Goal: Information Seeking & Learning: Check status

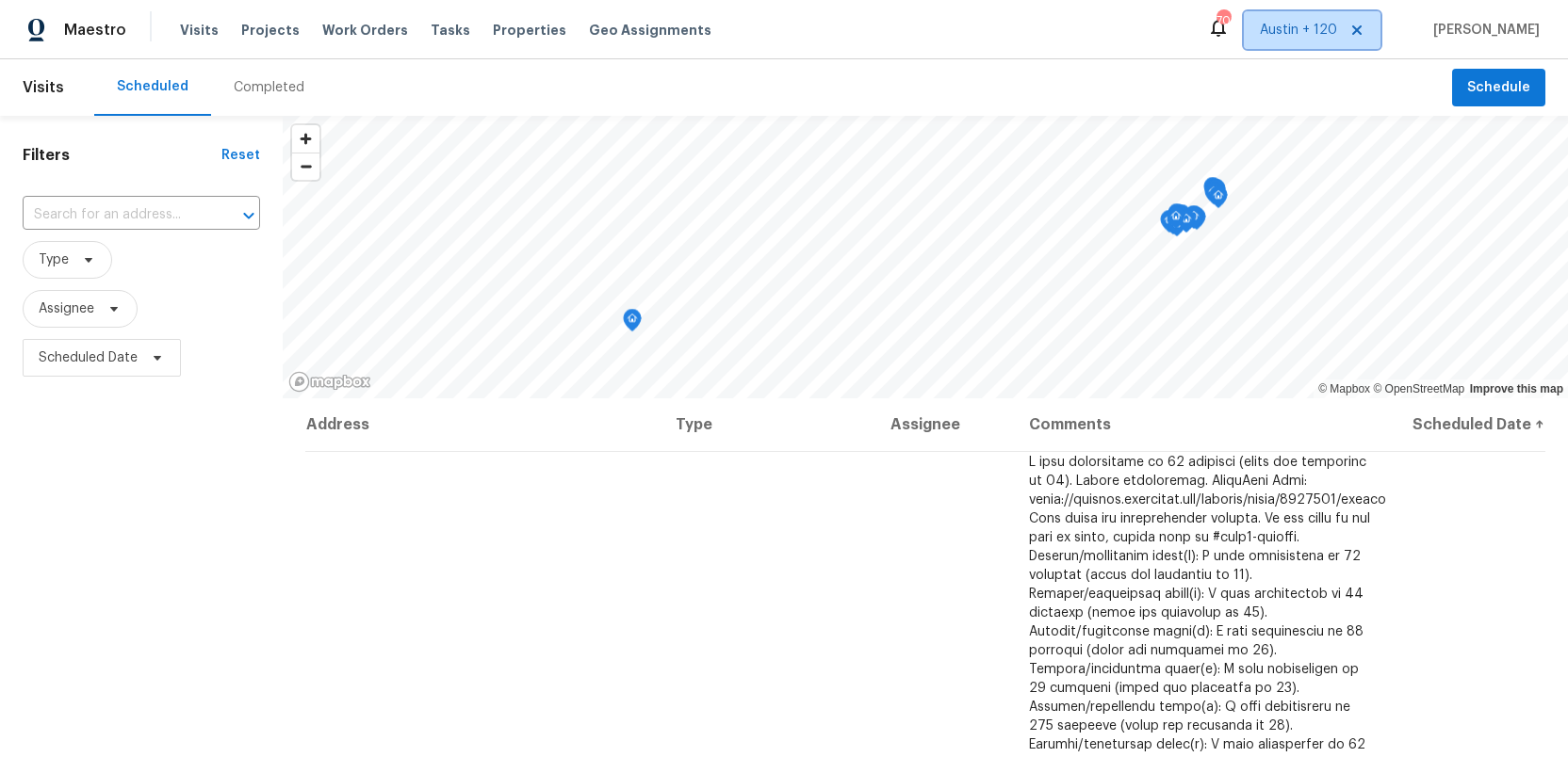
click at [1364, 30] on icon at bounding box center [1356, 29] width 15 height 15
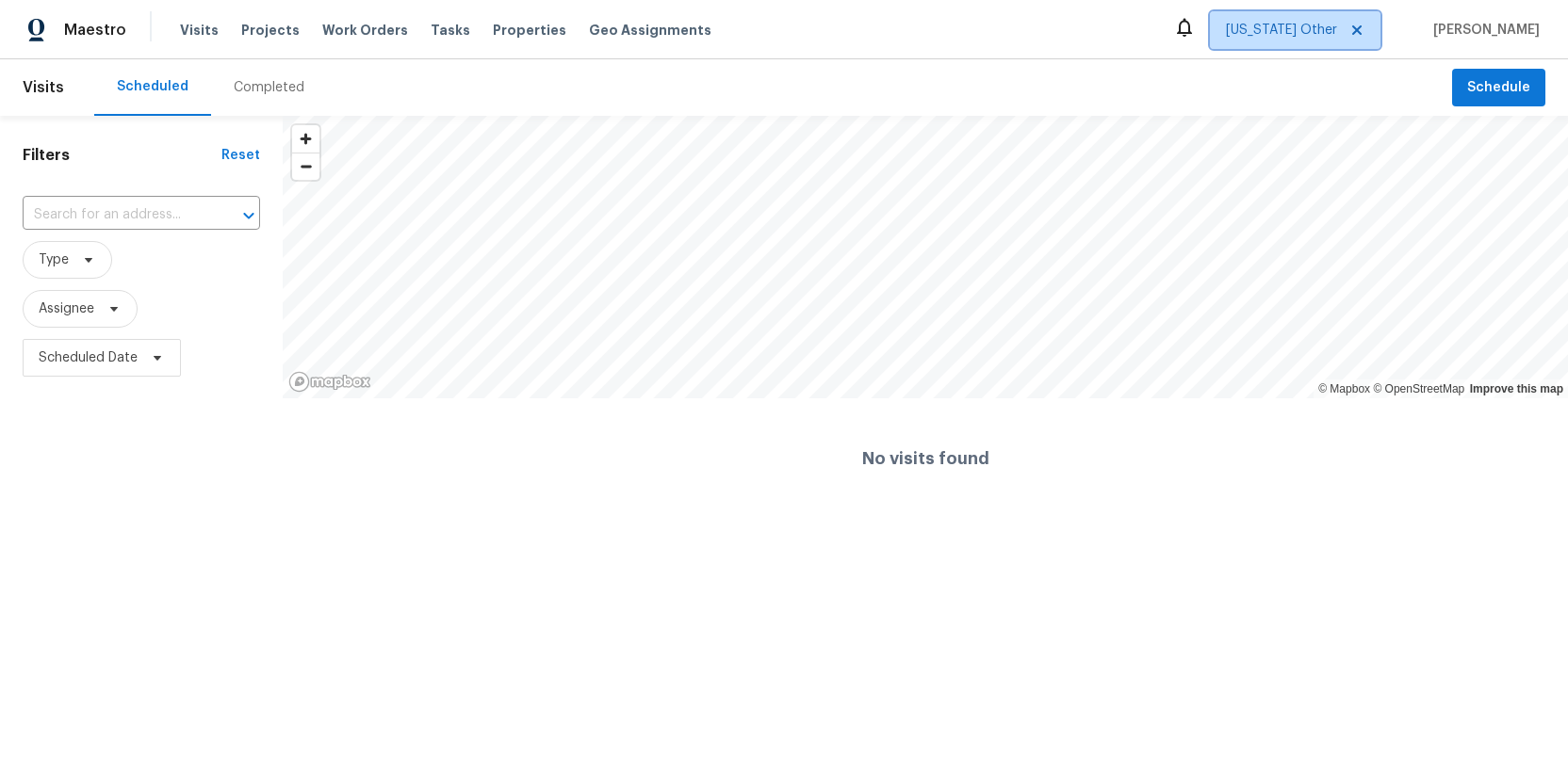
click at [1317, 25] on span "Alabama Other" at bounding box center [1281, 29] width 111 height 18
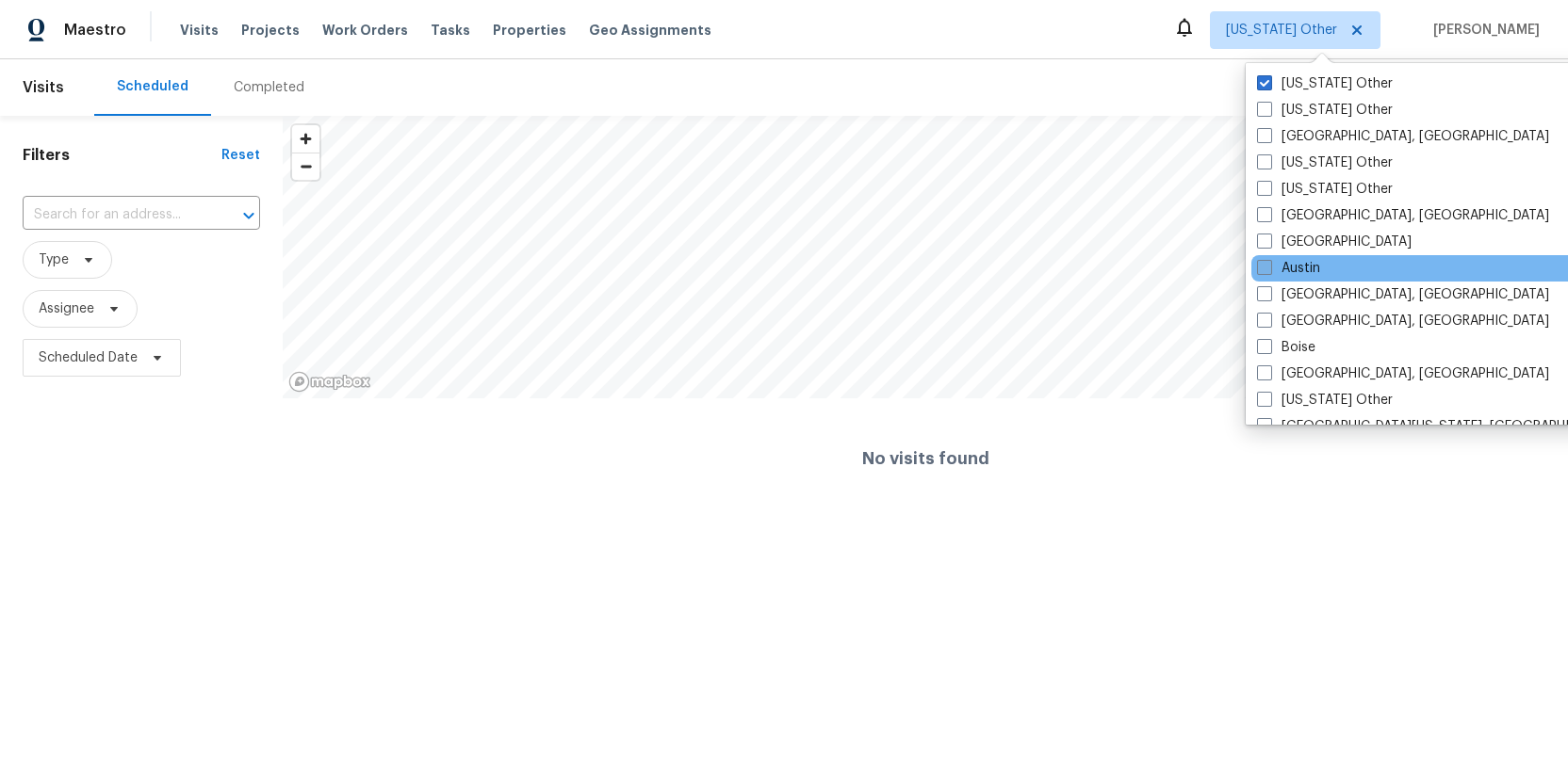
click at [1263, 265] on span at bounding box center [1263, 267] width 15 height 15
click at [1263, 265] on input "Austin" at bounding box center [1262, 265] width 13 height 13
checkbox input "true"
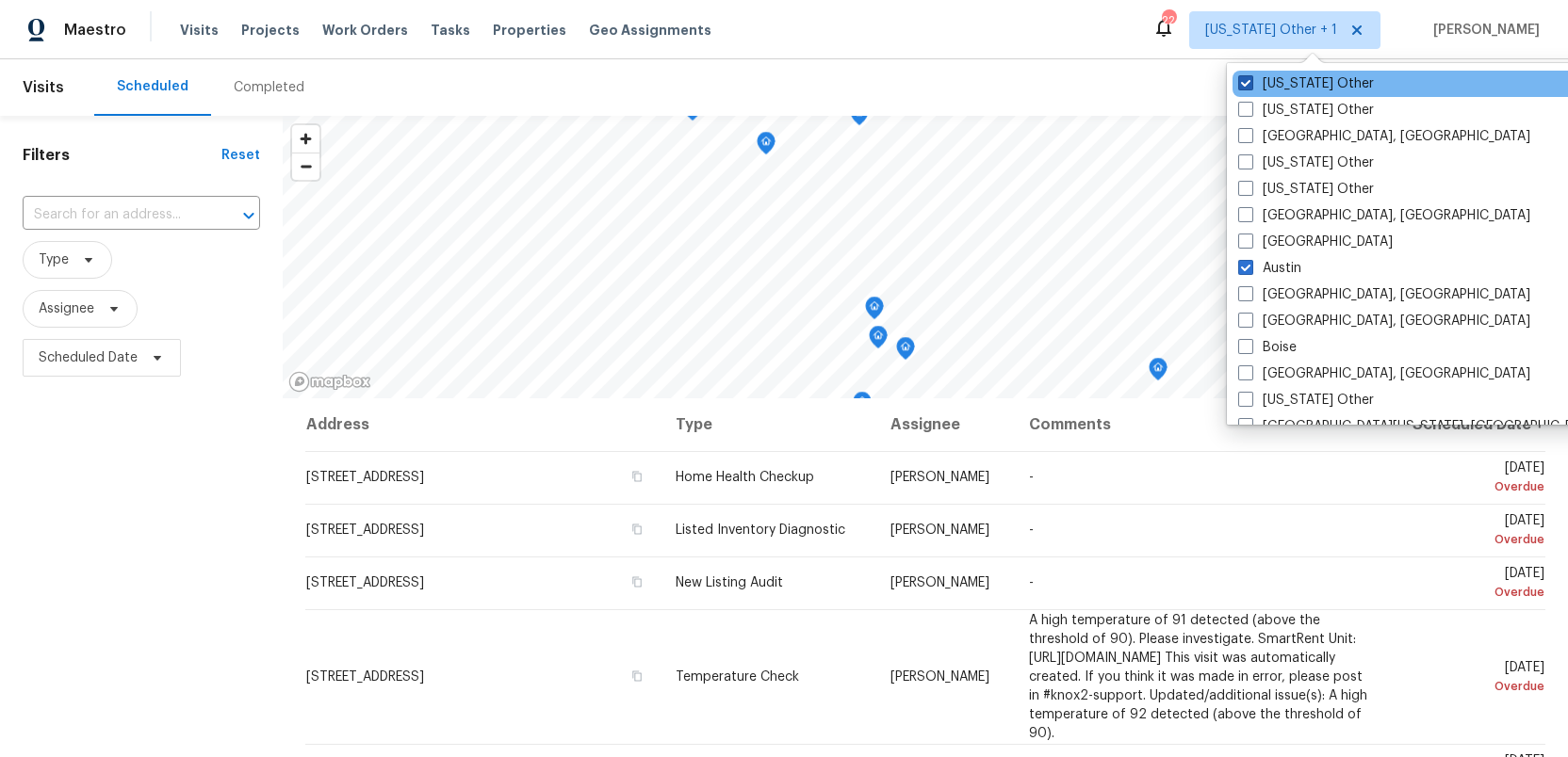
click at [1247, 82] on span at bounding box center [1245, 82] width 15 height 15
click at [1247, 82] on input "Alabama Other" at bounding box center [1244, 80] width 13 height 13
checkbox input "false"
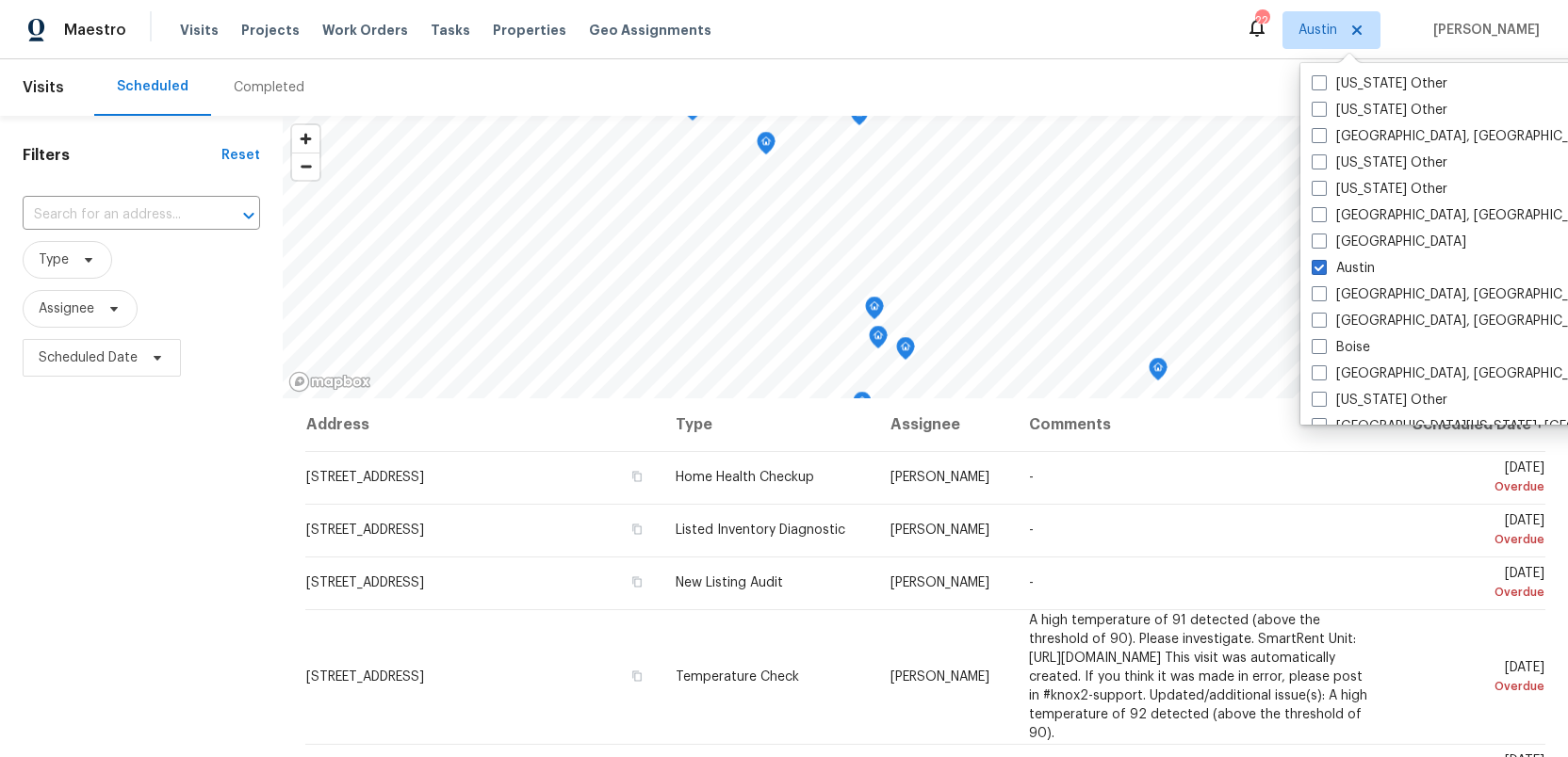
click at [164, 470] on div "Filters Reset ​ Type Assignee Scheduled Date" at bounding box center [141, 559] width 282 height 888
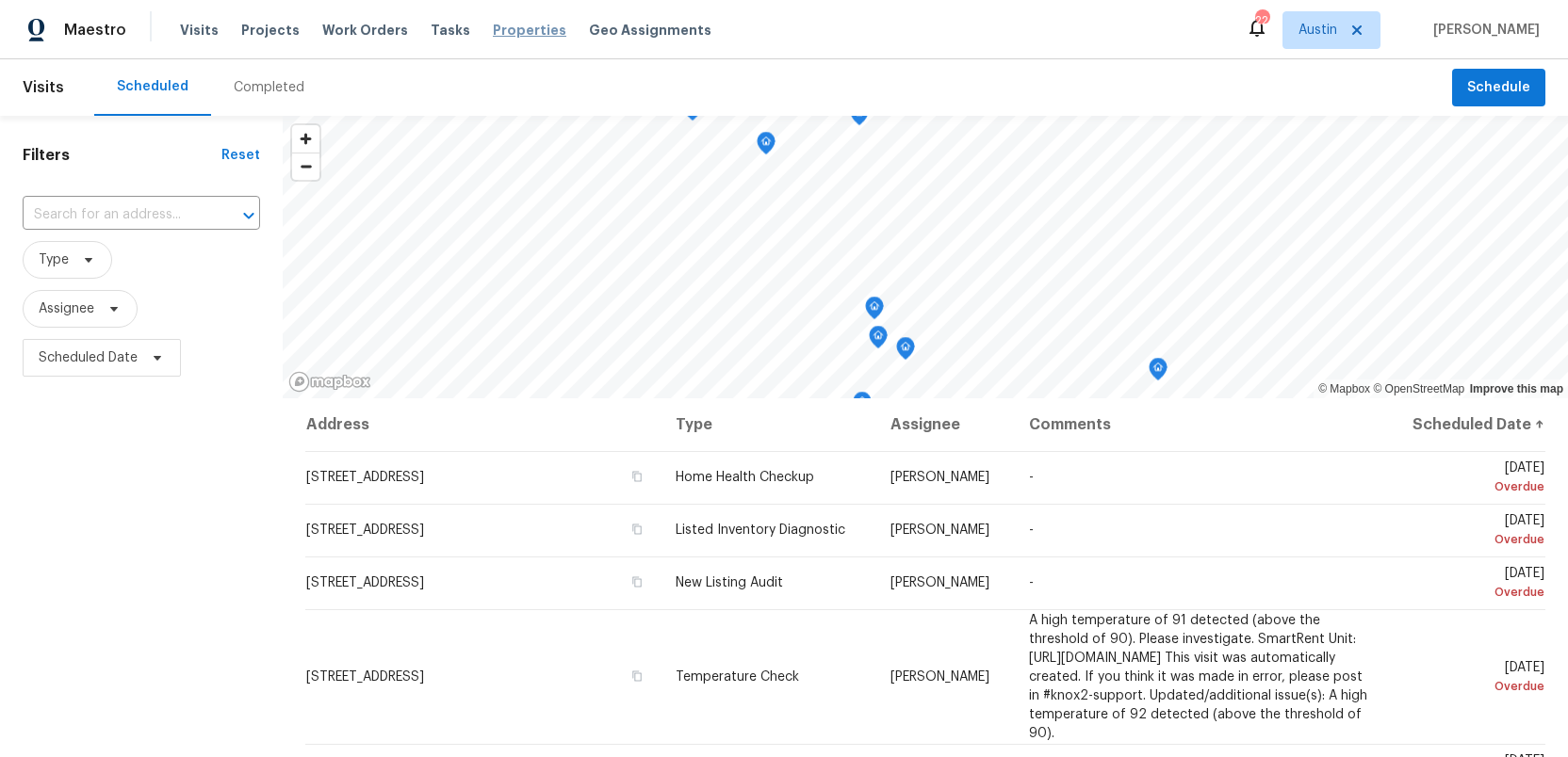
click at [495, 26] on span "Properties" at bounding box center [529, 29] width 73 height 18
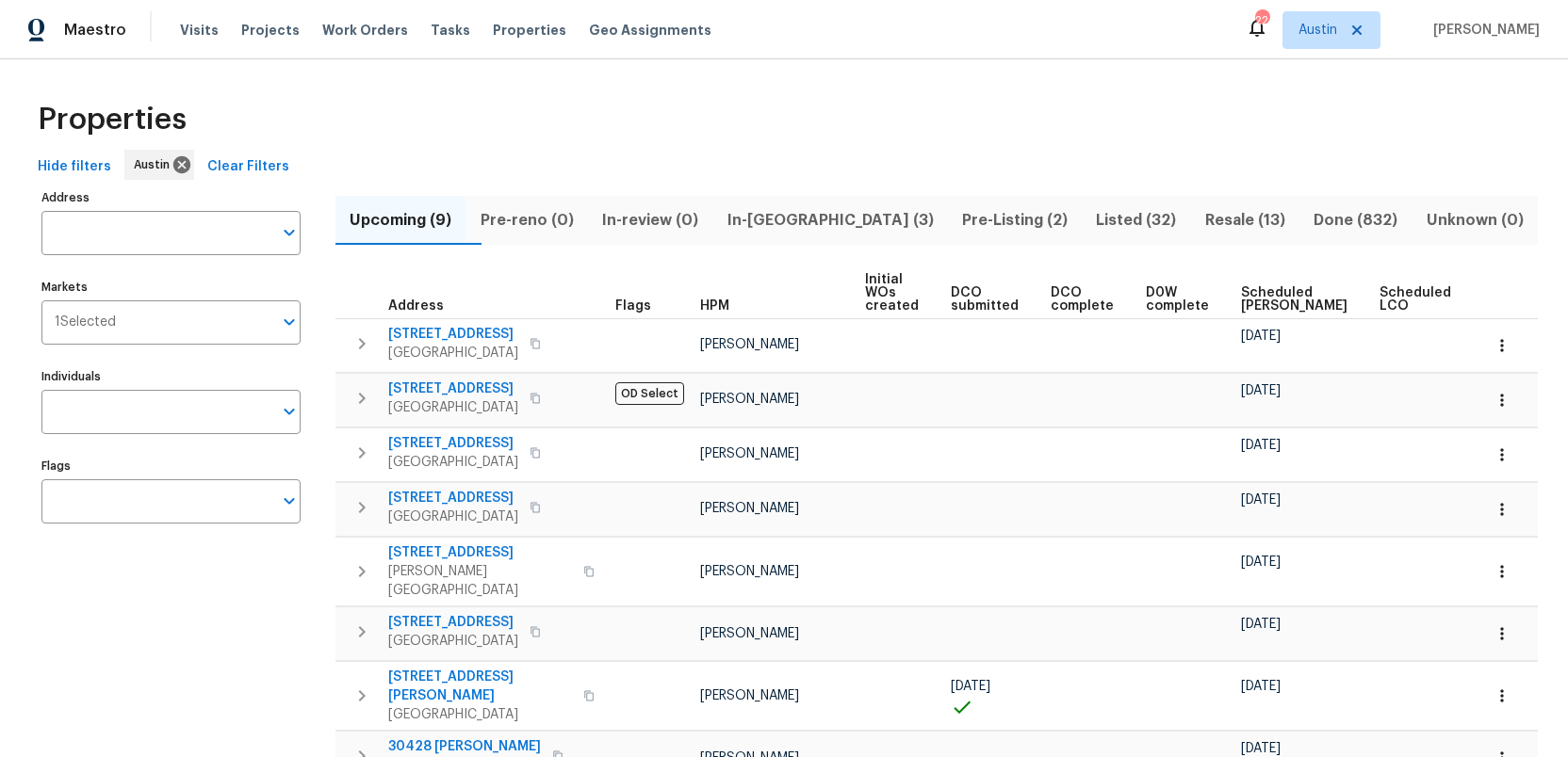
click at [1215, 220] on span "Resale (13)" at bounding box center [1245, 220] width 86 height 26
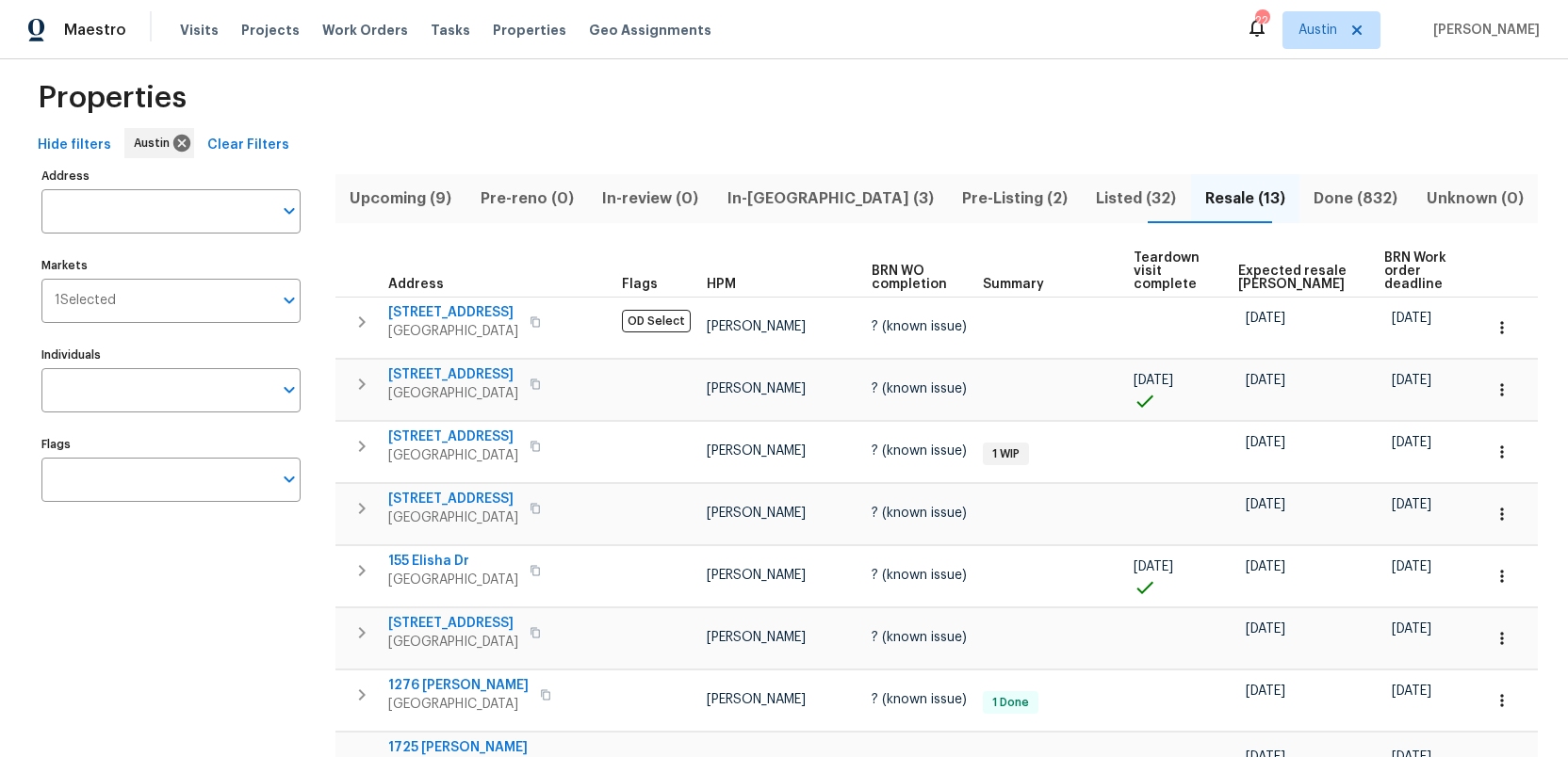
scroll to position [24, 0]
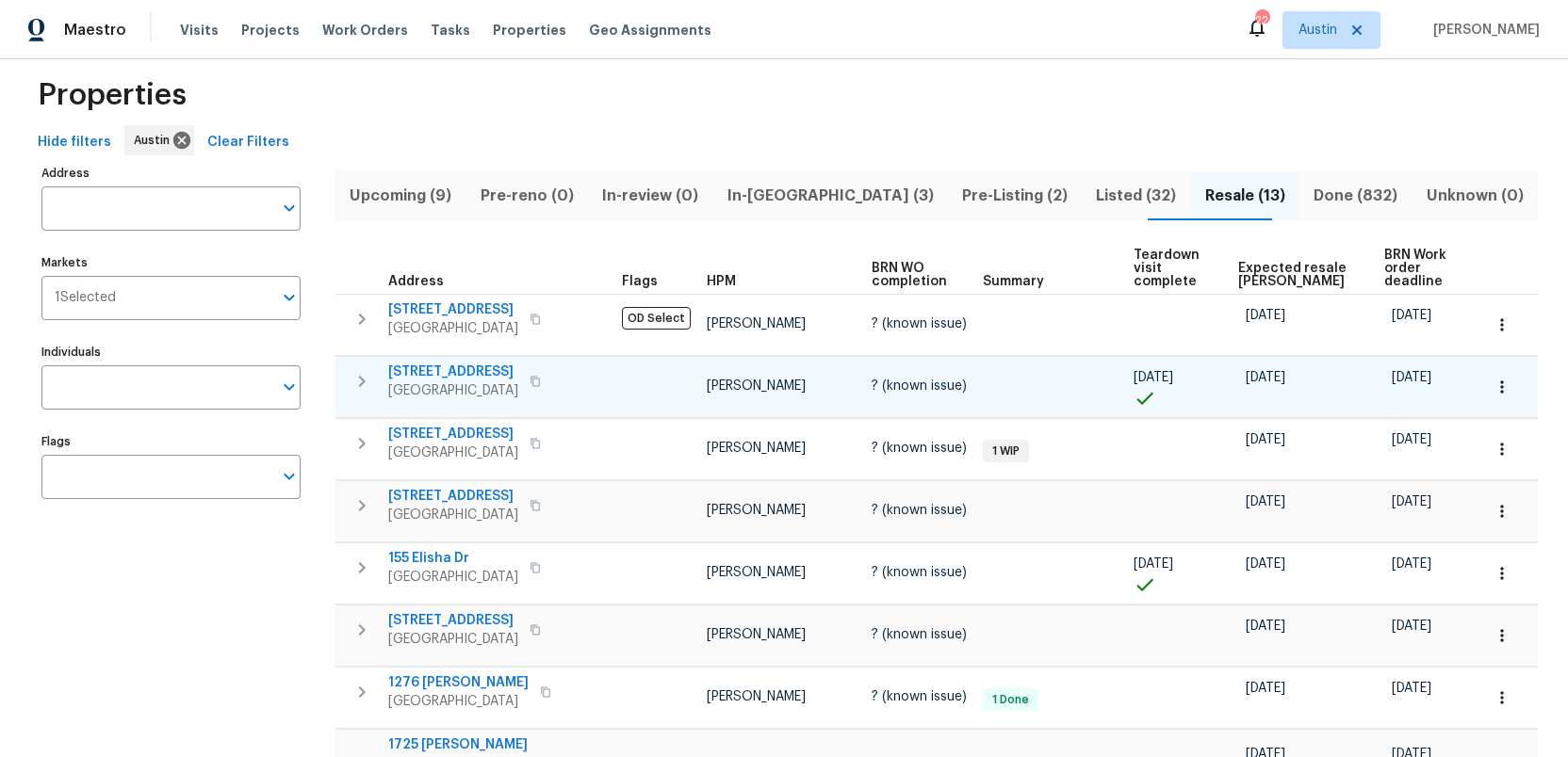
click at [422, 368] on span "[STREET_ADDRESS]" at bounding box center [454, 372] width 130 height 18
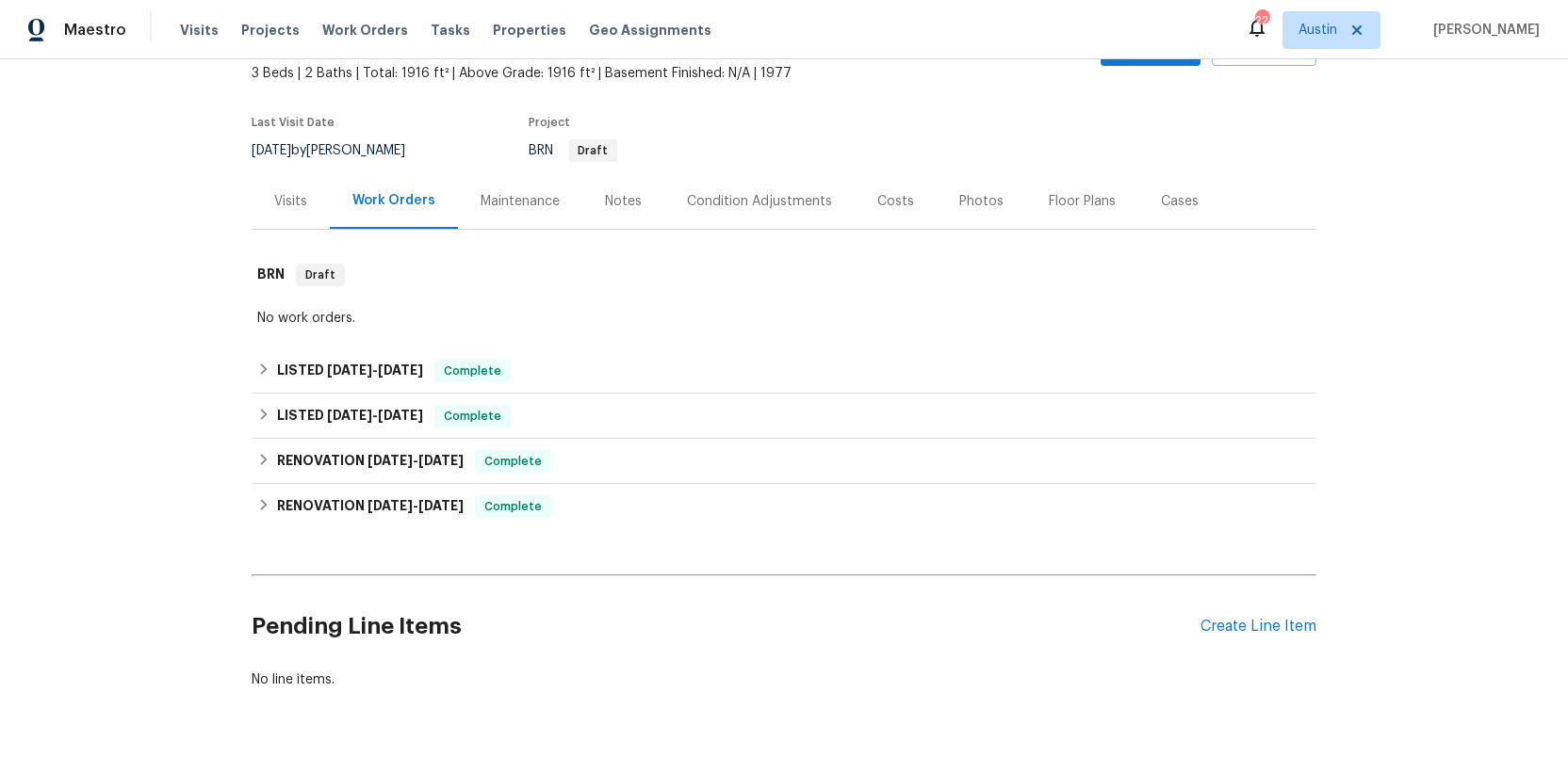
scroll to position [159, 0]
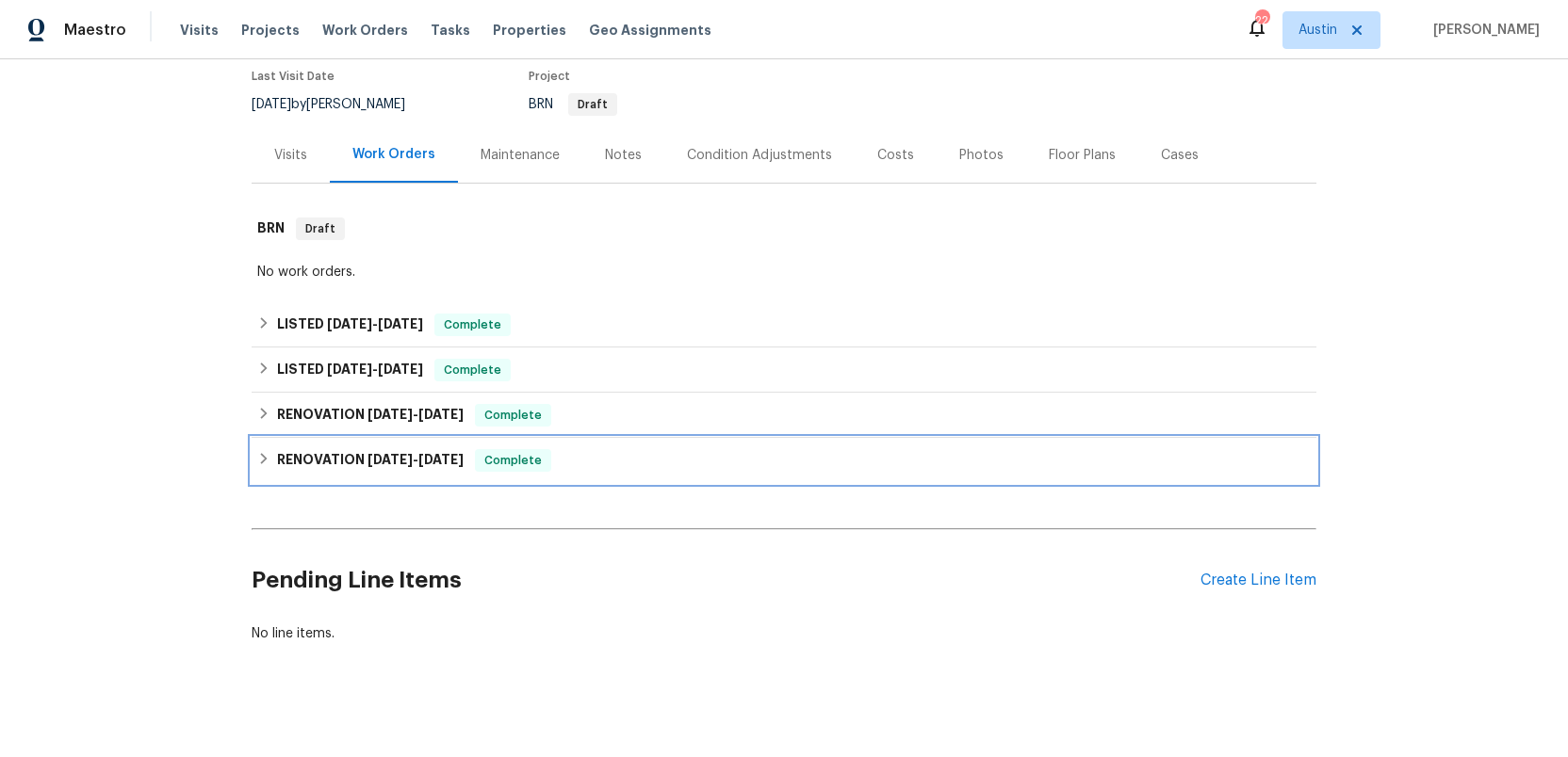
click at [317, 456] on h6 "RENOVATION [DATE] - [DATE]" at bounding box center [371, 460] width 187 height 22
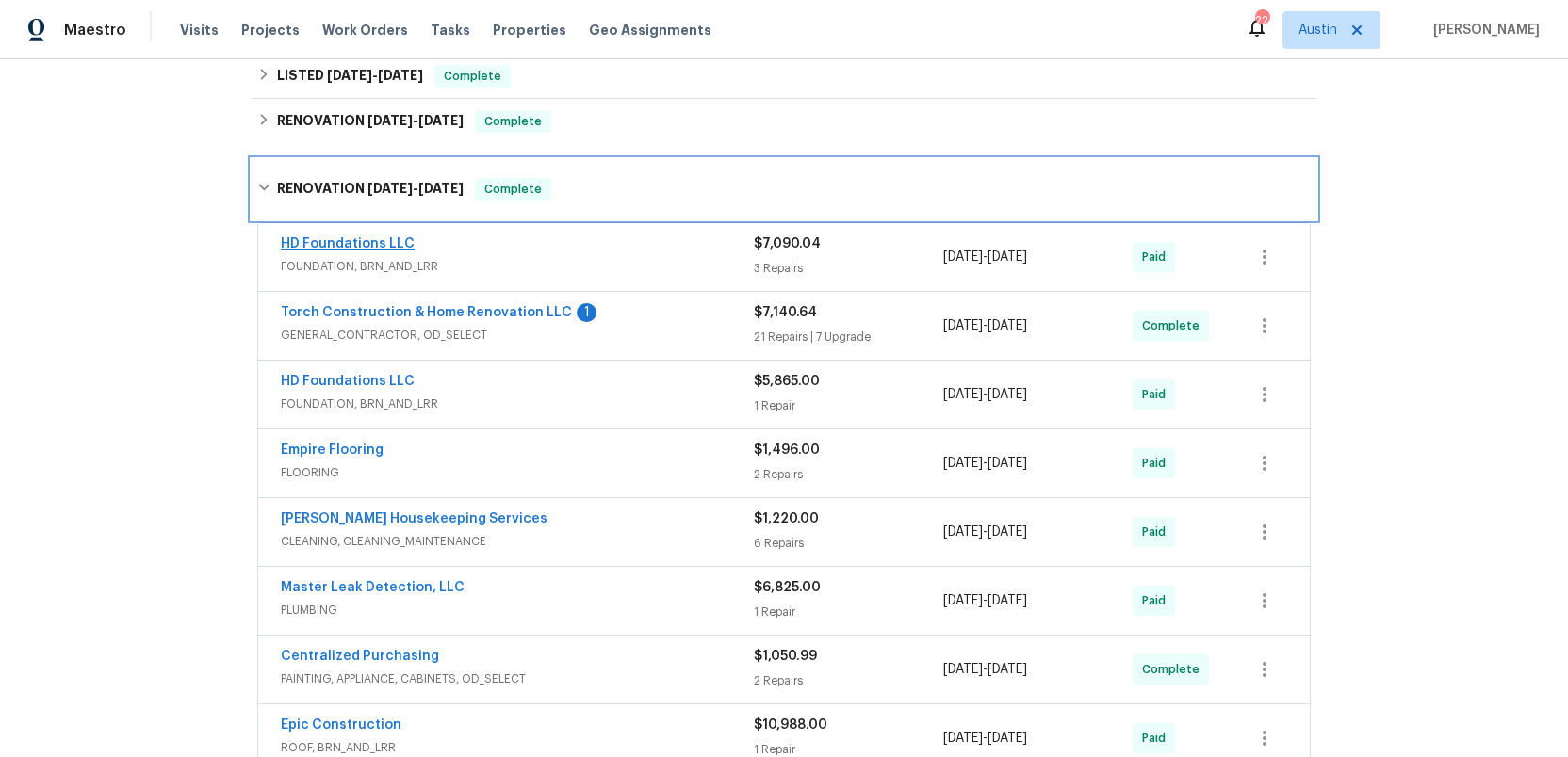
scroll to position [466, 0]
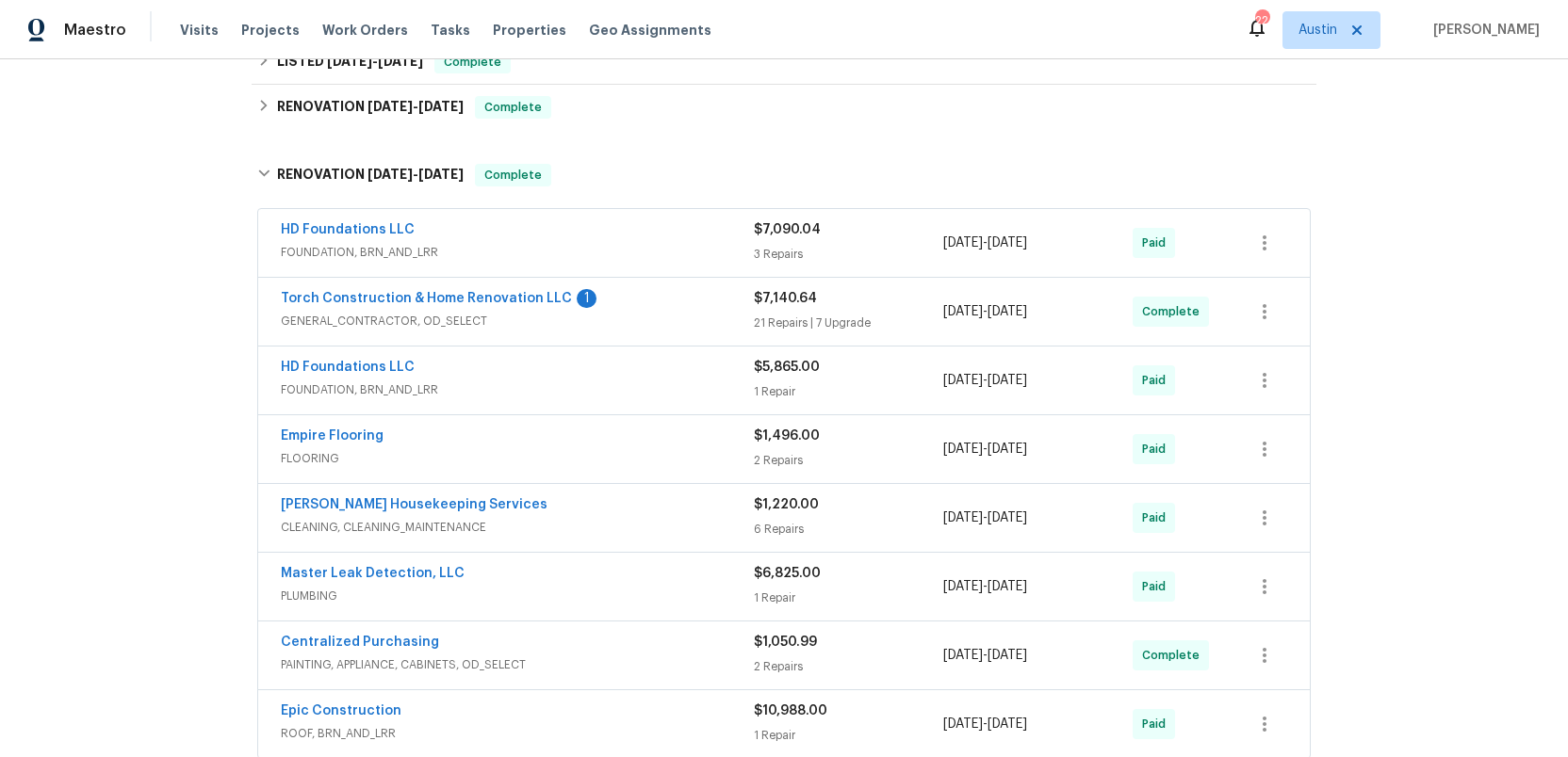
click at [534, 378] on div "HD Foundations LLC" at bounding box center [517, 369] width 473 height 22
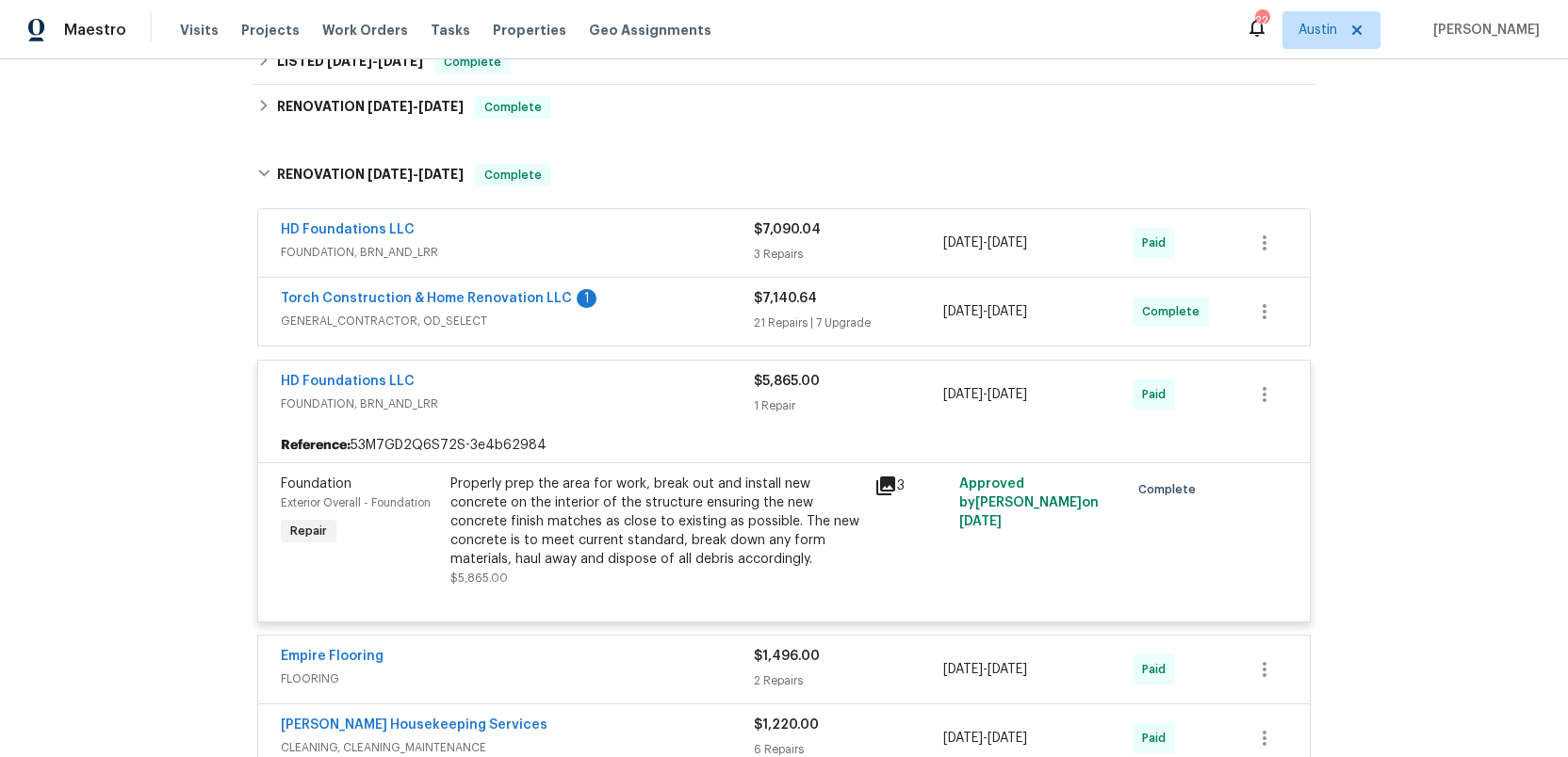
click at [570, 380] on div "HD Foundations LLC" at bounding box center [517, 382] width 473 height 22
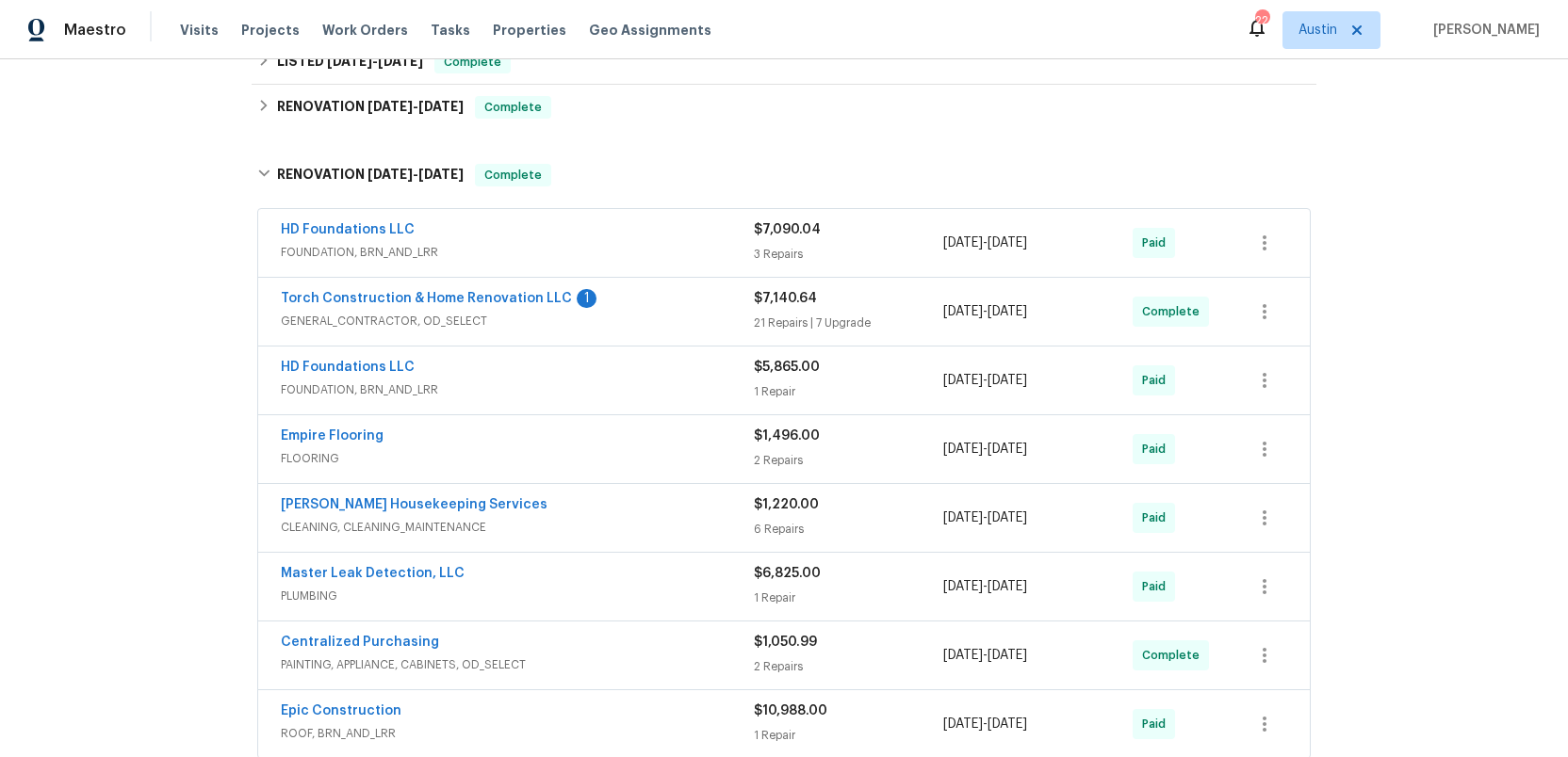
click at [665, 242] on div "HD Foundations LLC" at bounding box center [517, 231] width 473 height 22
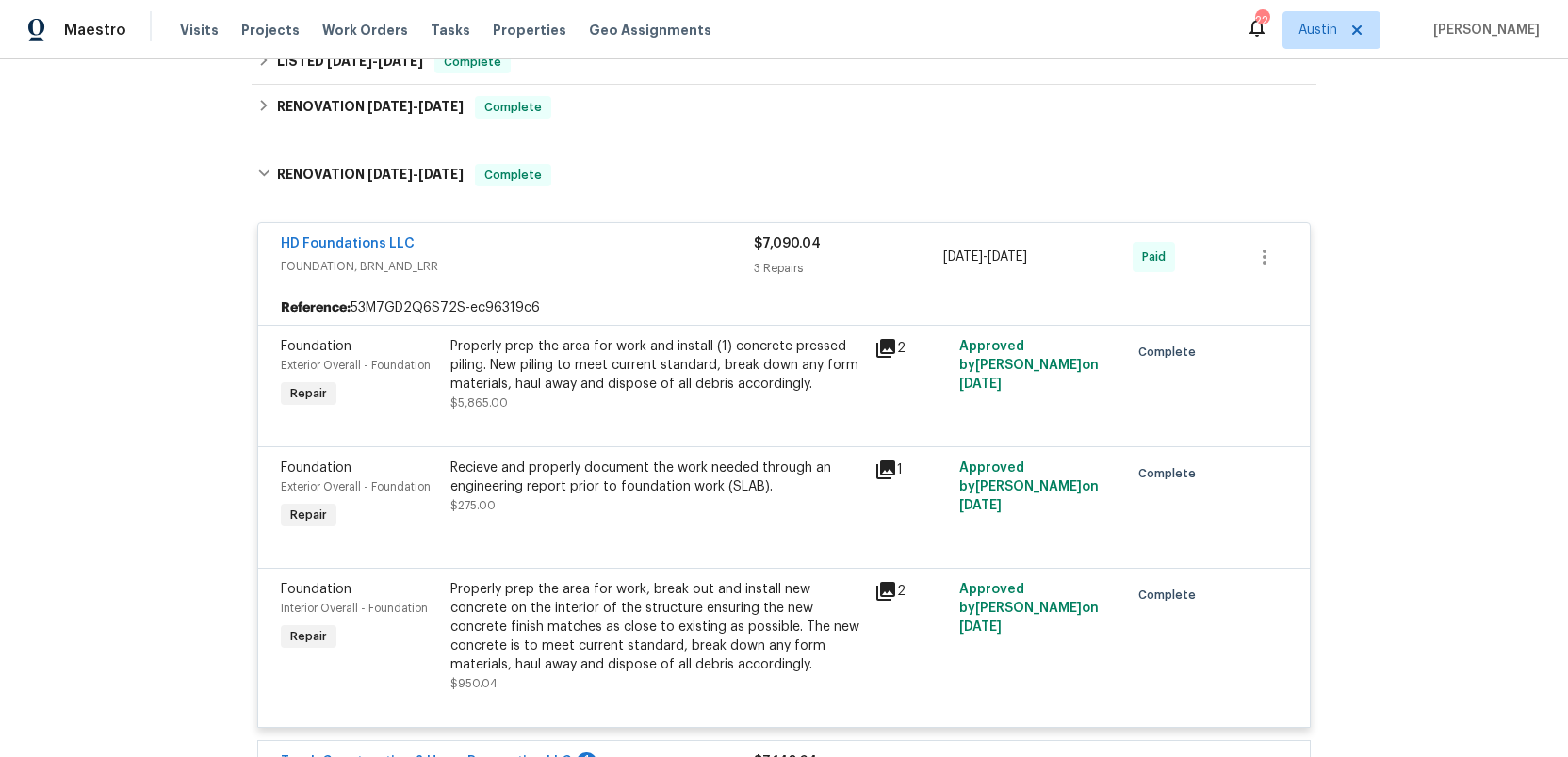
click at [888, 347] on icon at bounding box center [885, 347] width 18 height 18
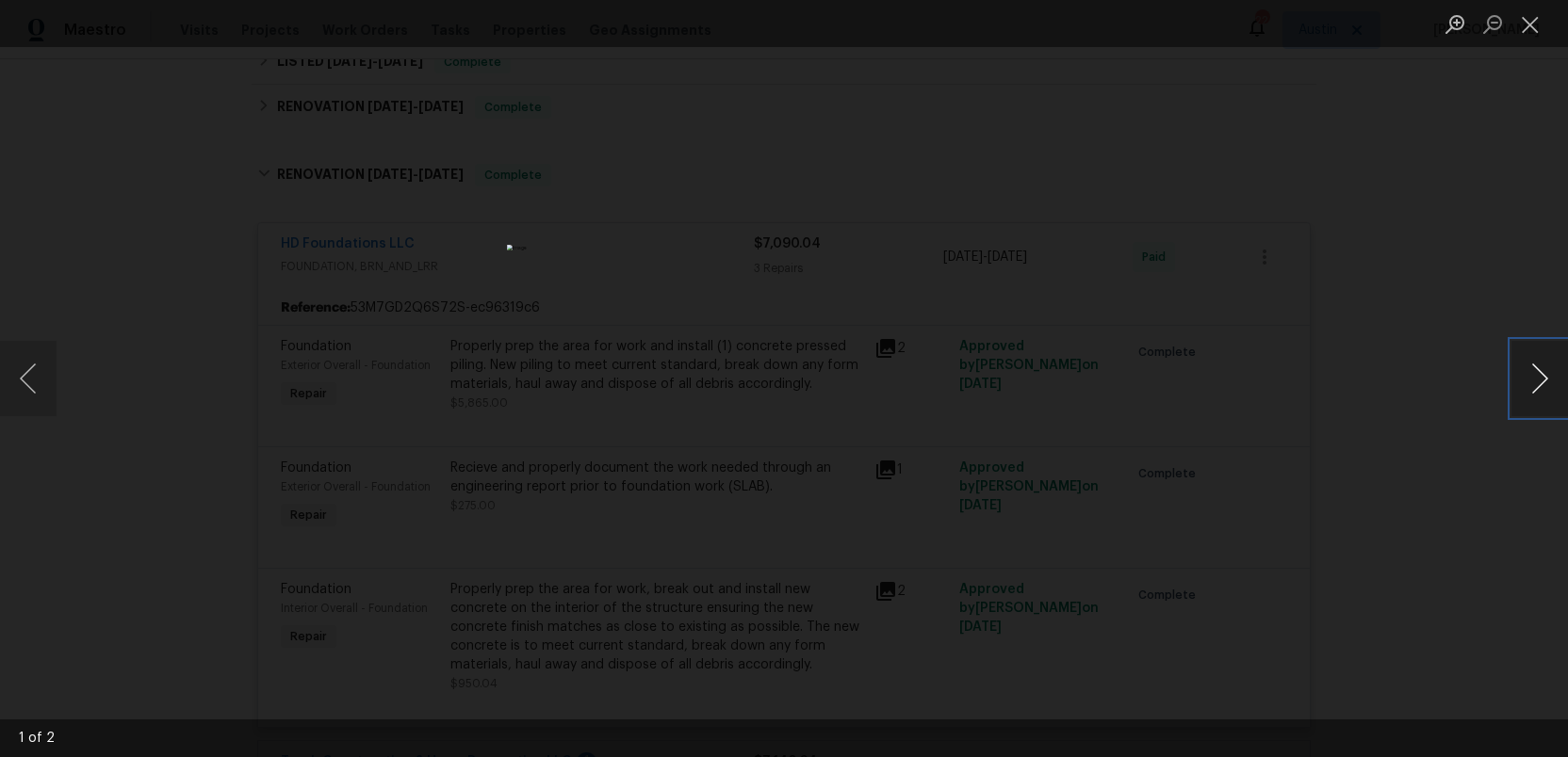
click at [1546, 388] on button "Next image" at bounding box center [1539, 378] width 56 height 75
click at [1532, 369] on button "Next image" at bounding box center [1539, 378] width 56 height 75
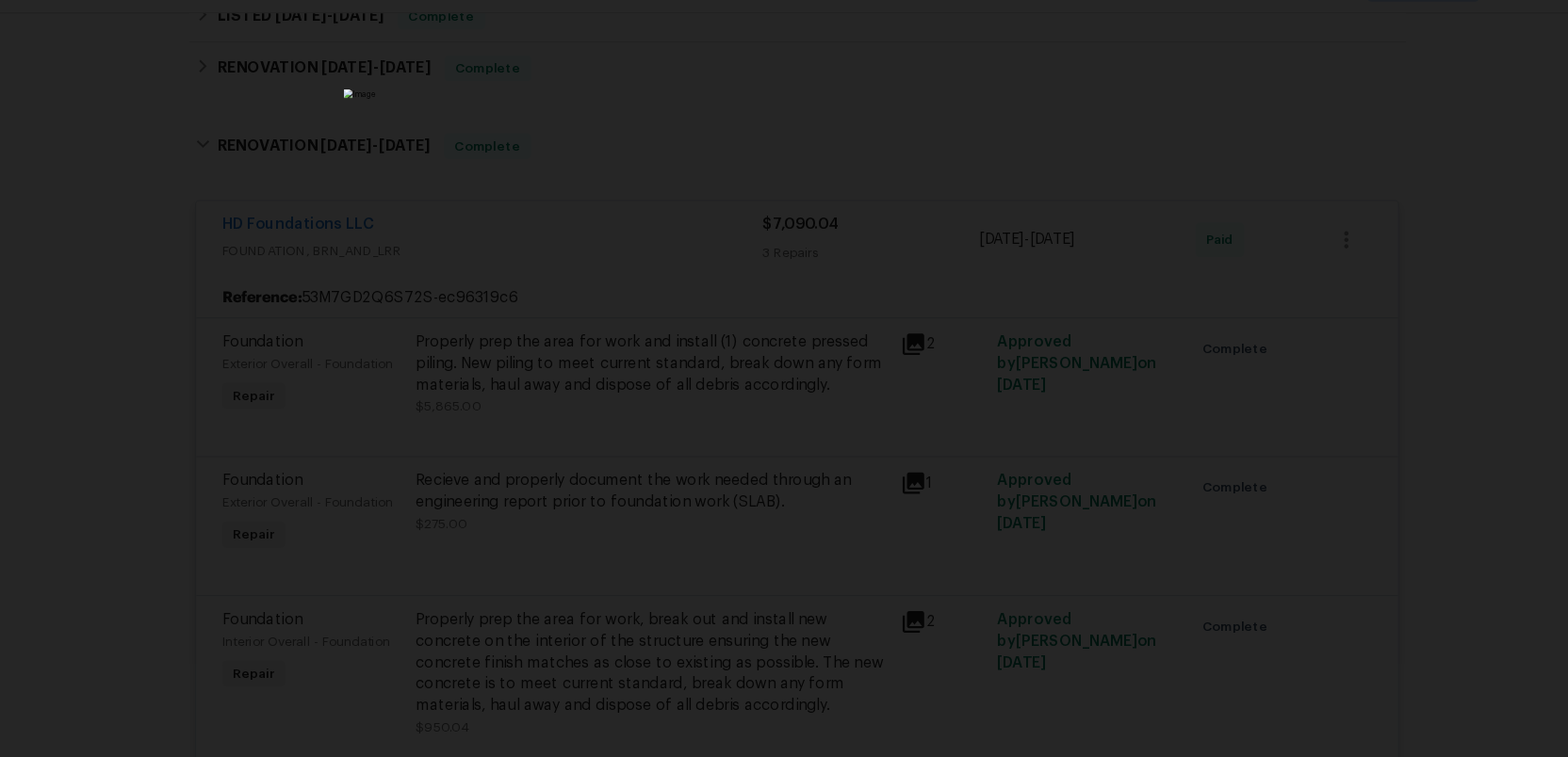
click at [1352, 490] on div "Lightbox" at bounding box center [784, 378] width 1568 height 757
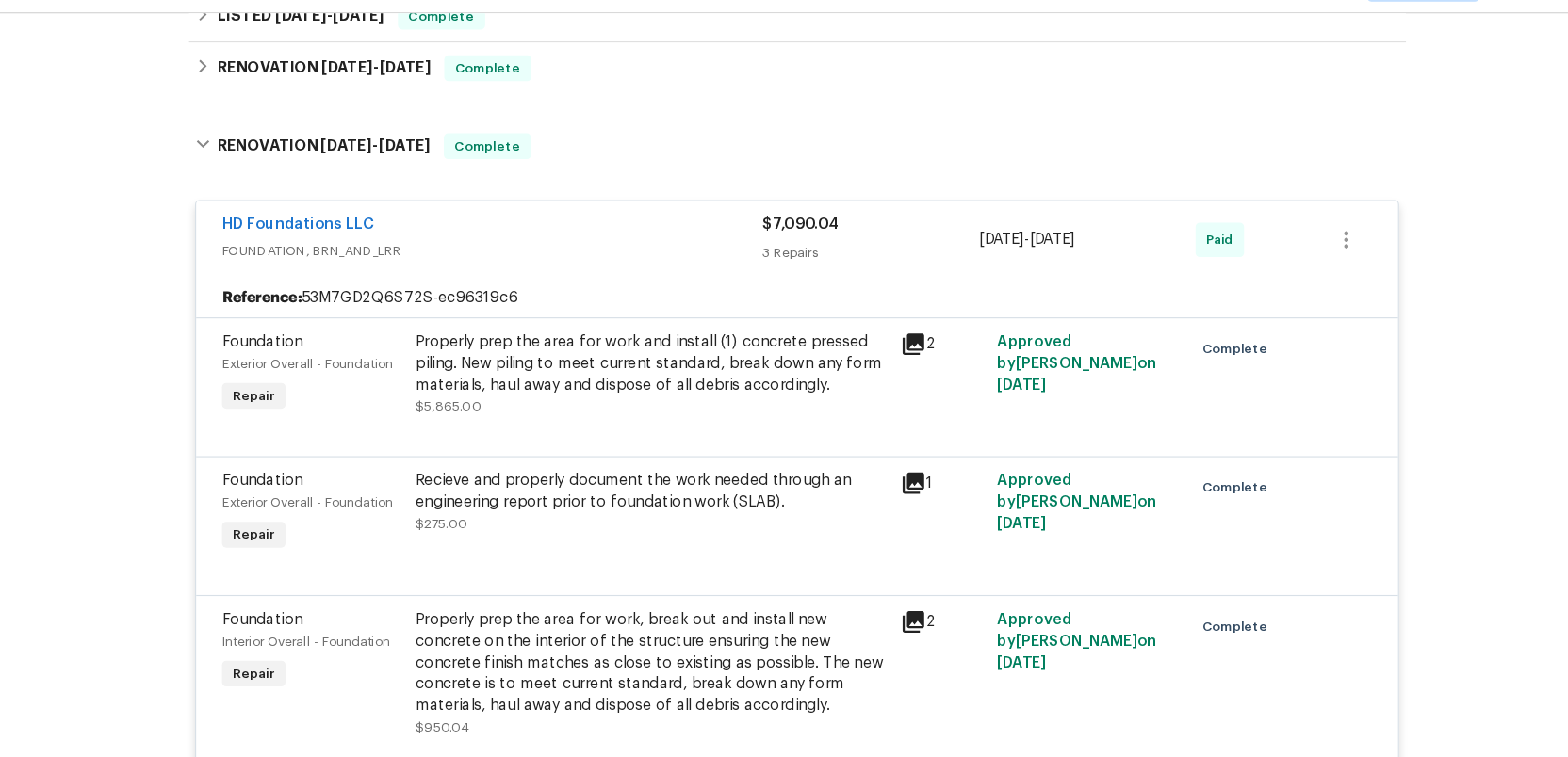
click at [880, 345] on icon at bounding box center [885, 347] width 18 height 18
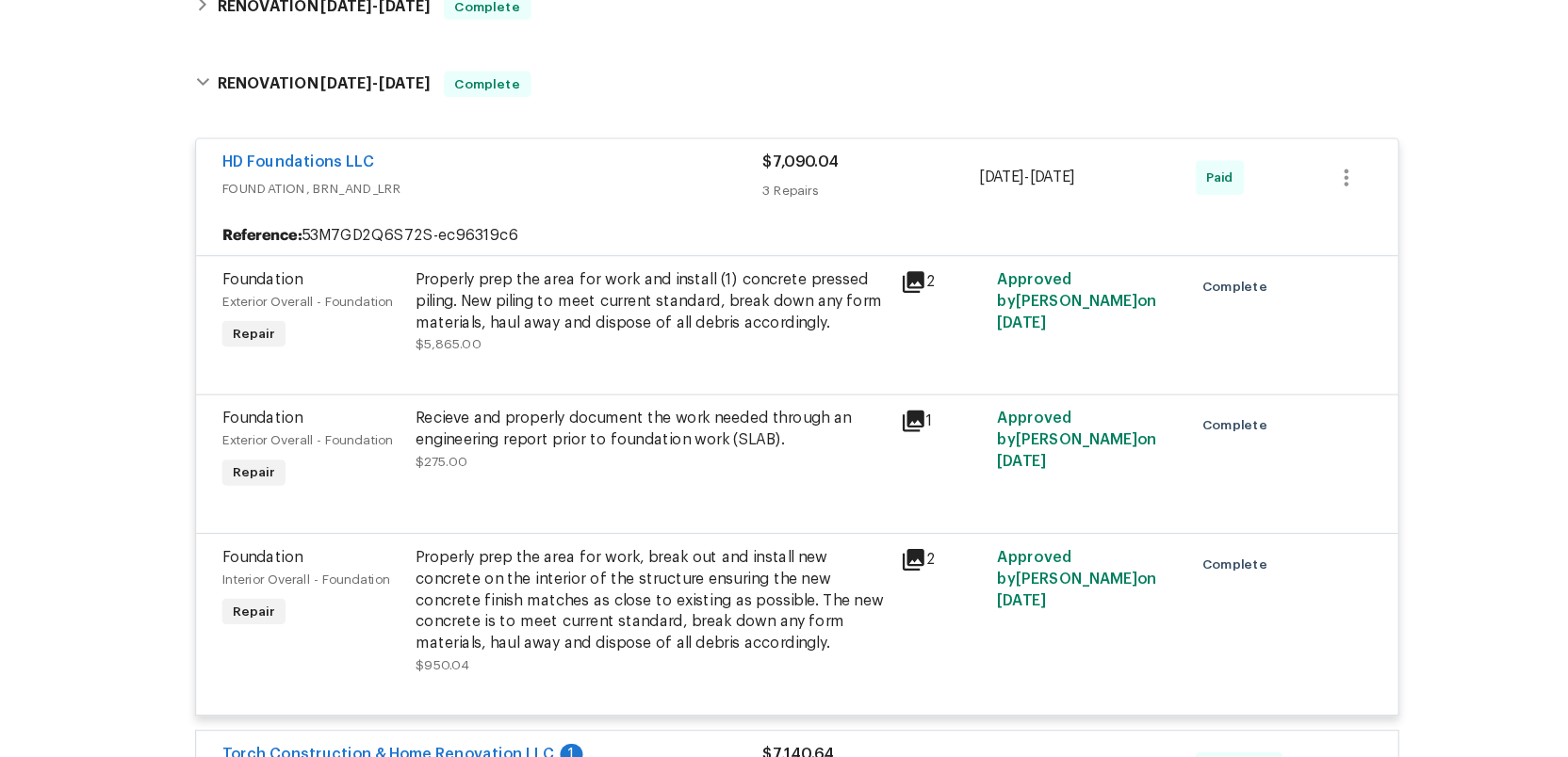
scroll to position [457, 0]
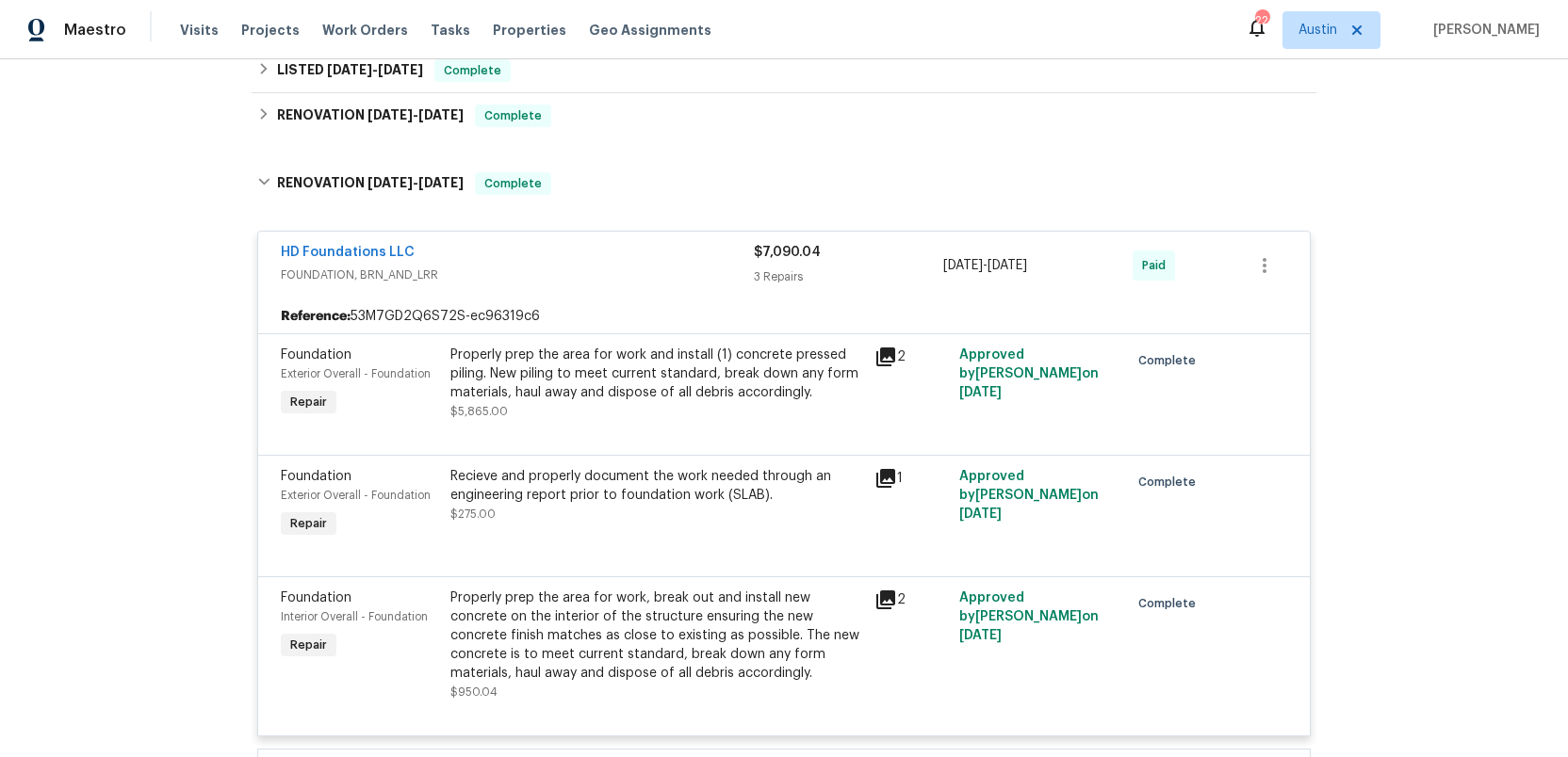
click at [886, 476] on icon at bounding box center [885, 478] width 18 height 18
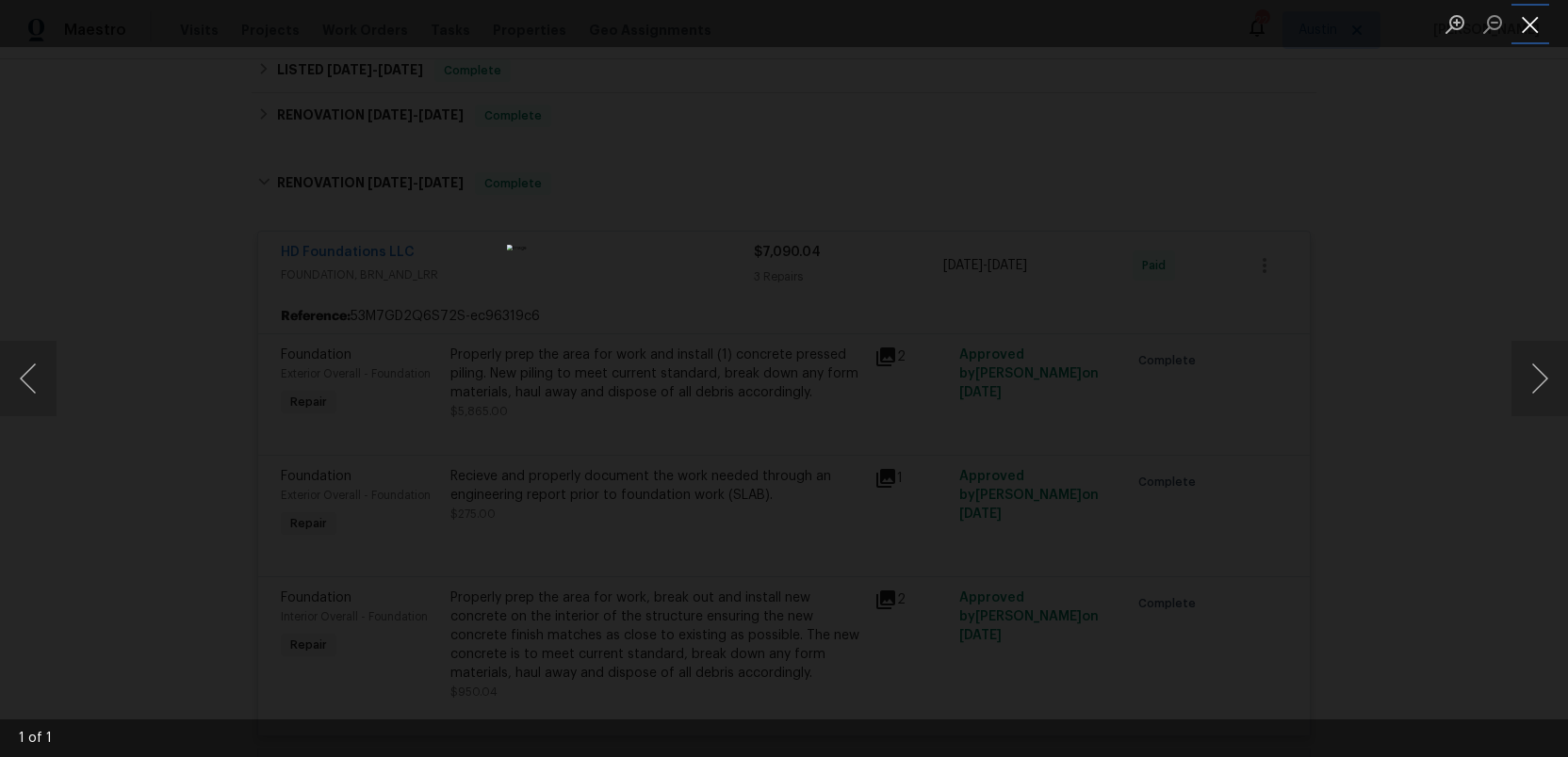
click at [1532, 32] on button "Close lightbox" at bounding box center [1529, 24] width 38 height 33
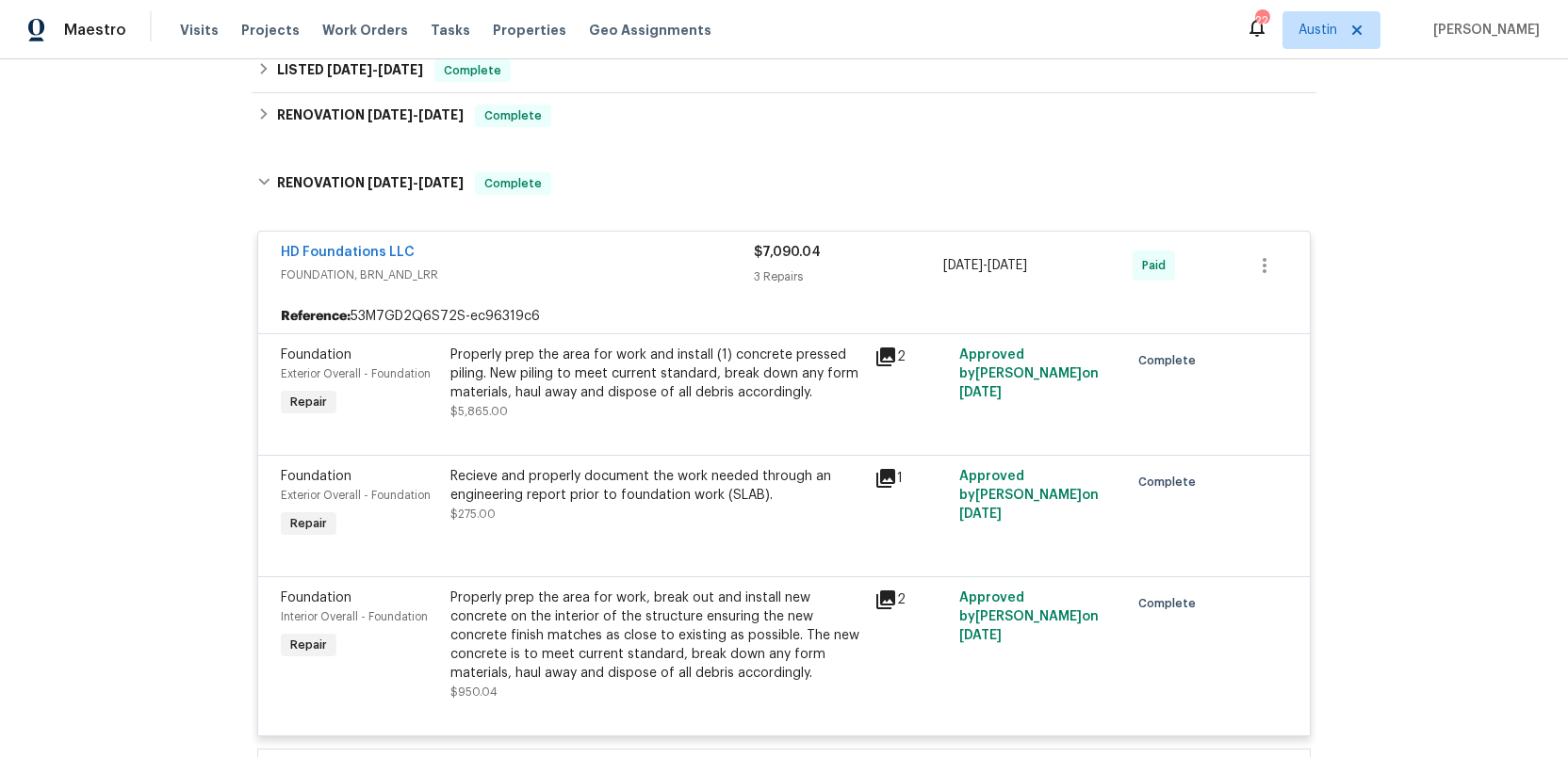
click at [885, 604] on icon at bounding box center [885, 599] width 18 height 18
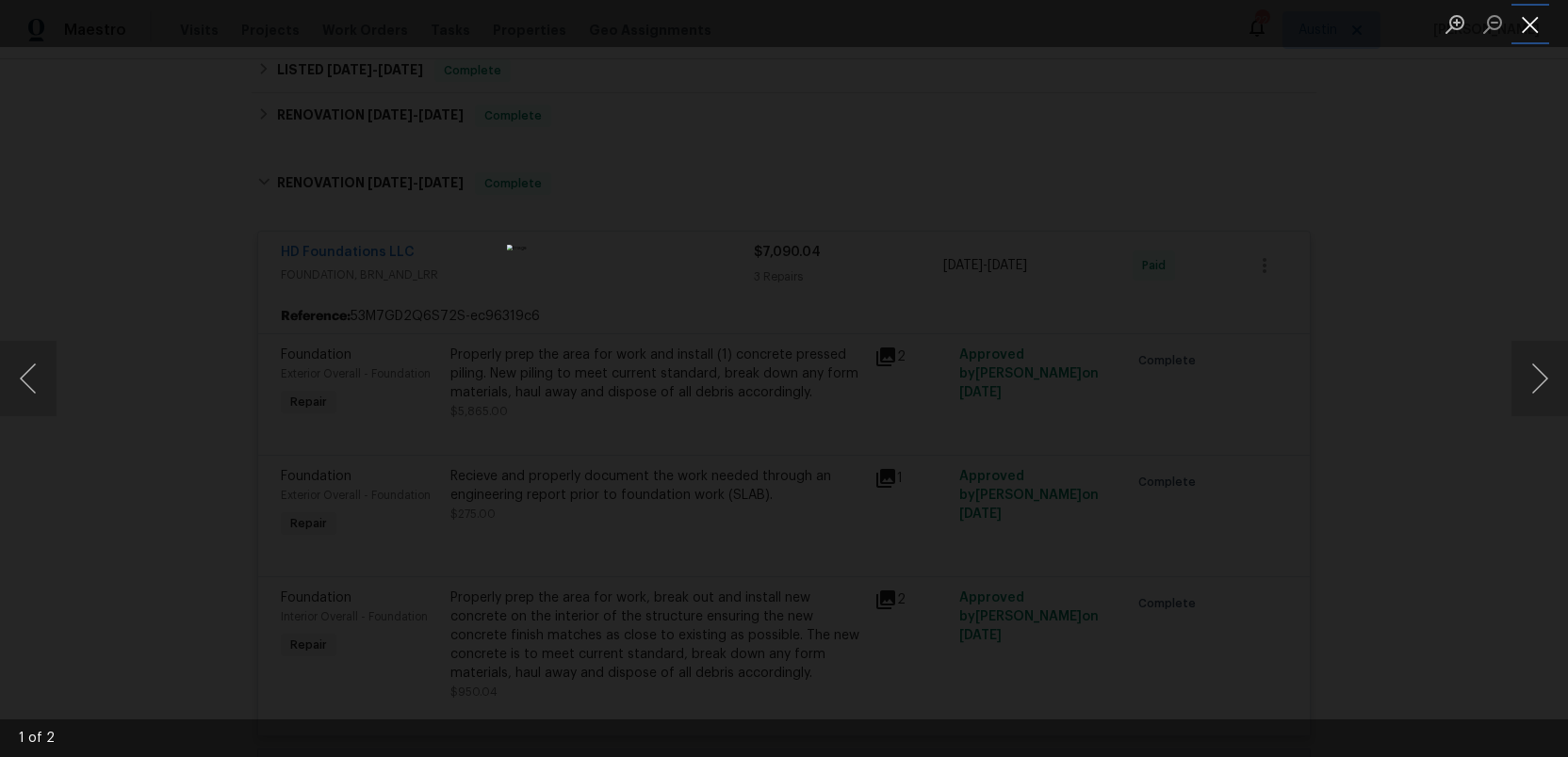
click at [1532, 13] on button "Close lightbox" at bounding box center [1529, 24] width 38 height 33
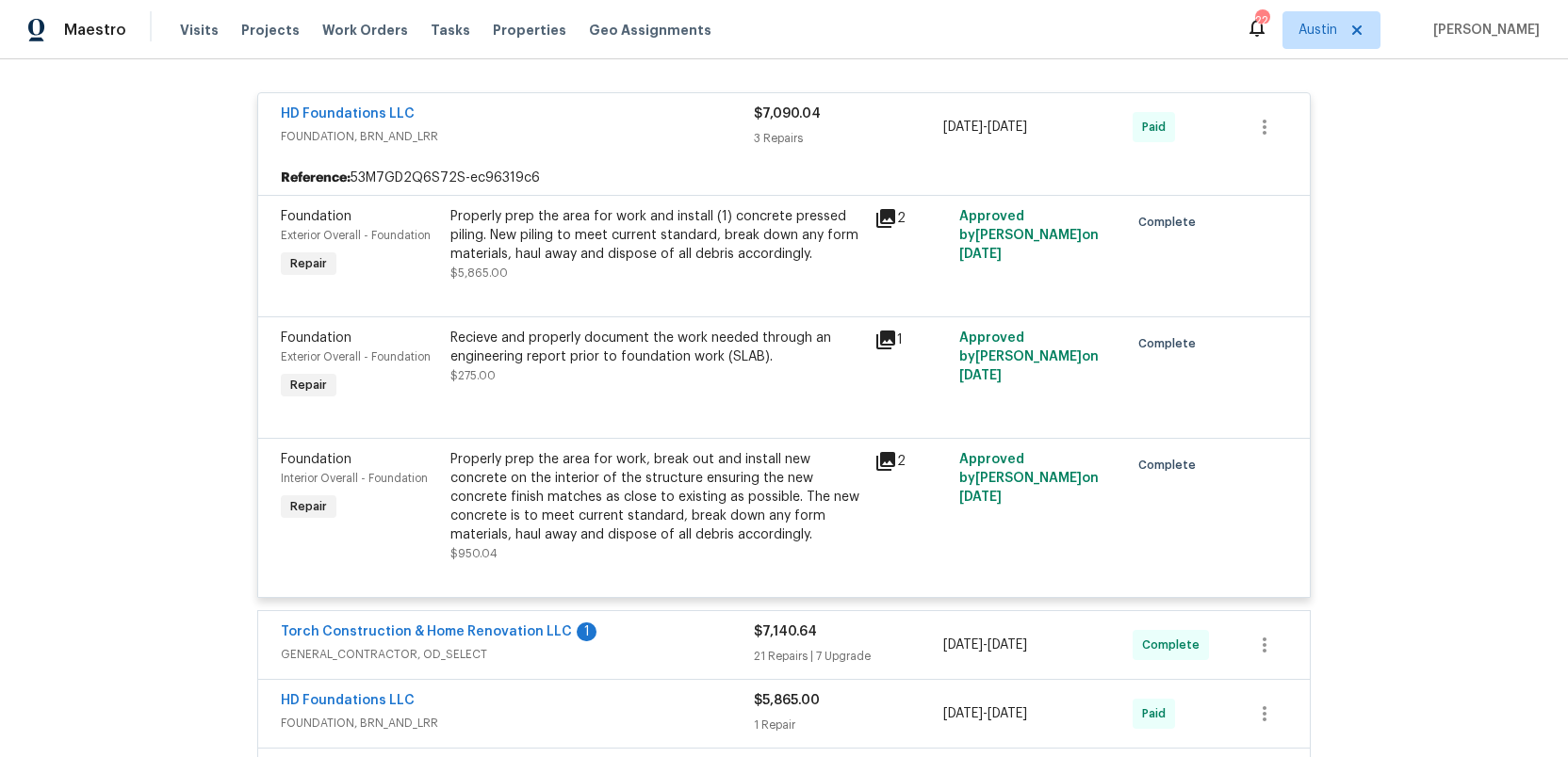
scroll to position [600, 0]
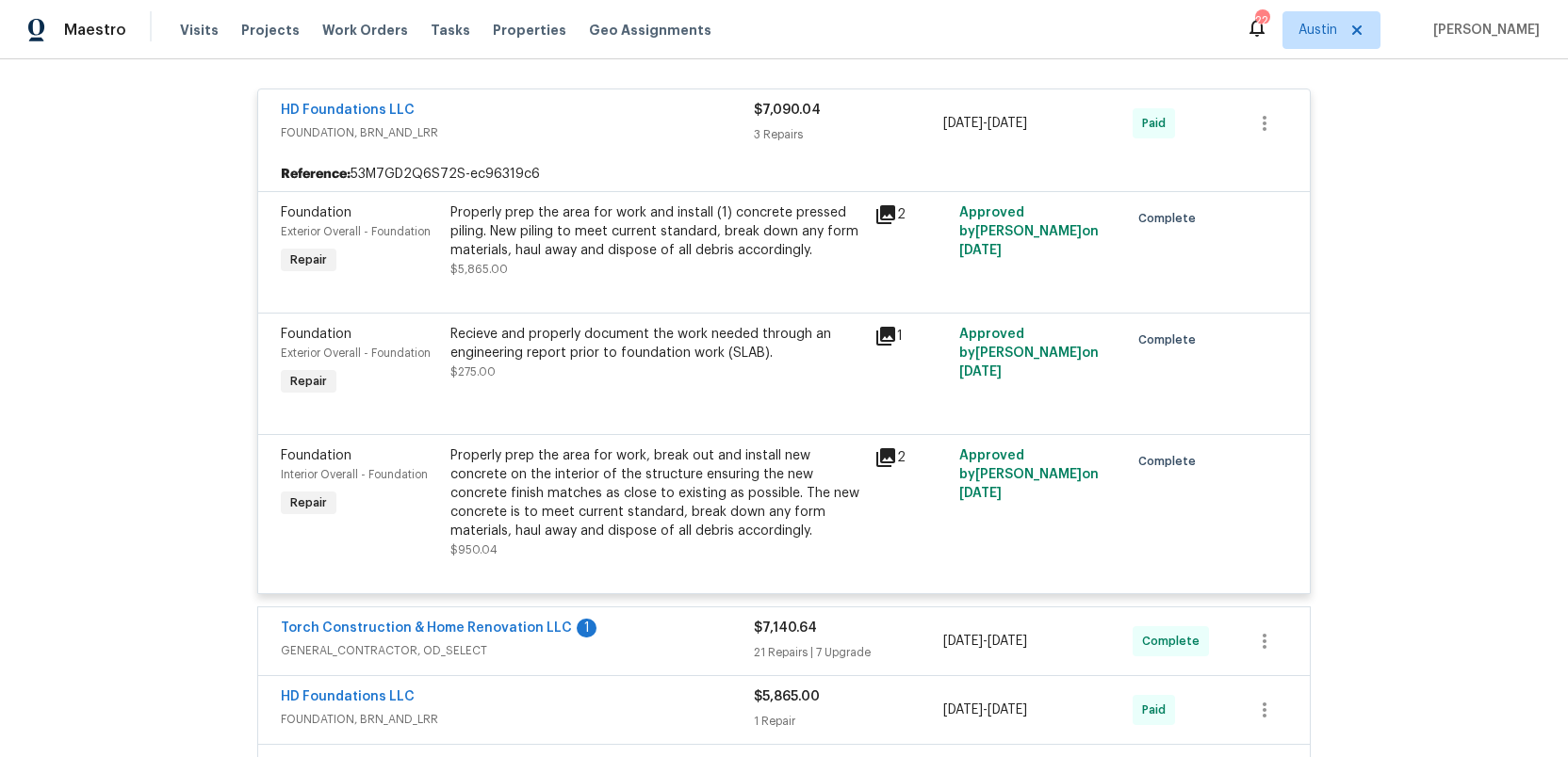
click at [600, 113] on div "HD Foundations LLC" at bounding box center [517, 112] width 473 height 22
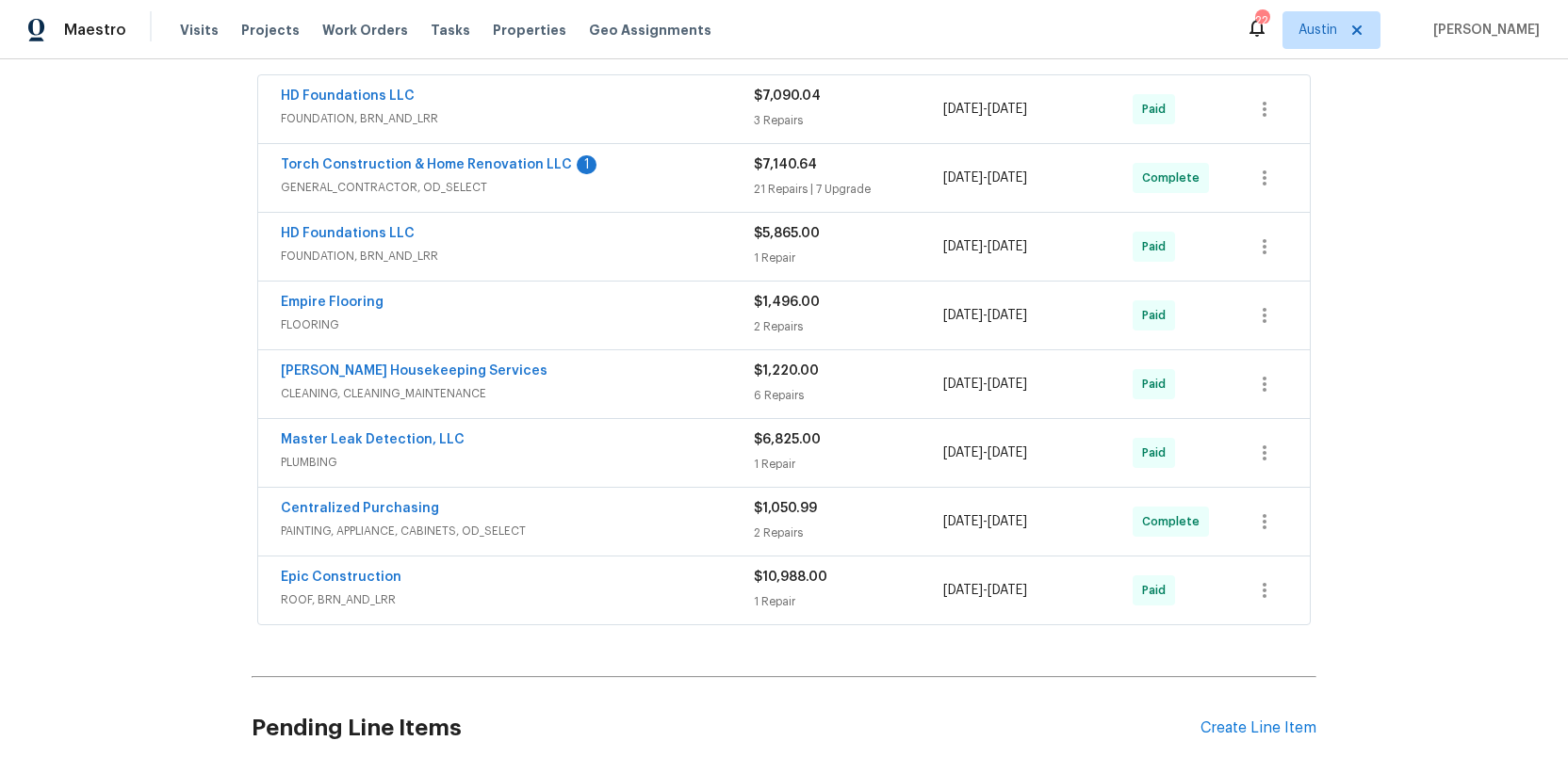
click at [634, 245] on div "HD Foundations LLC" at bounding box center [517, 234] width 473 height 22
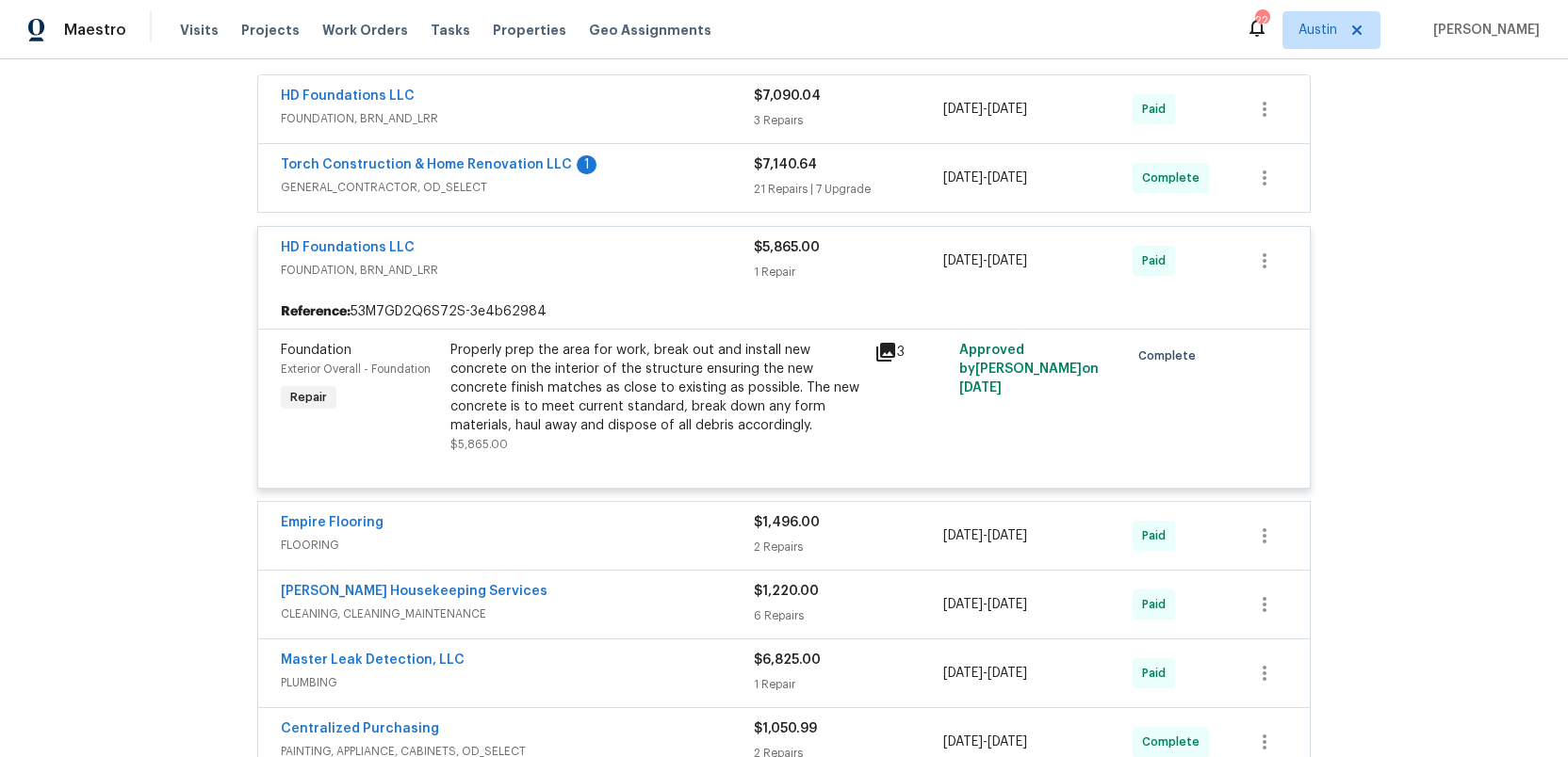
click at [891, 351] on icon at bounding box center [885, 351] width 18 height 18
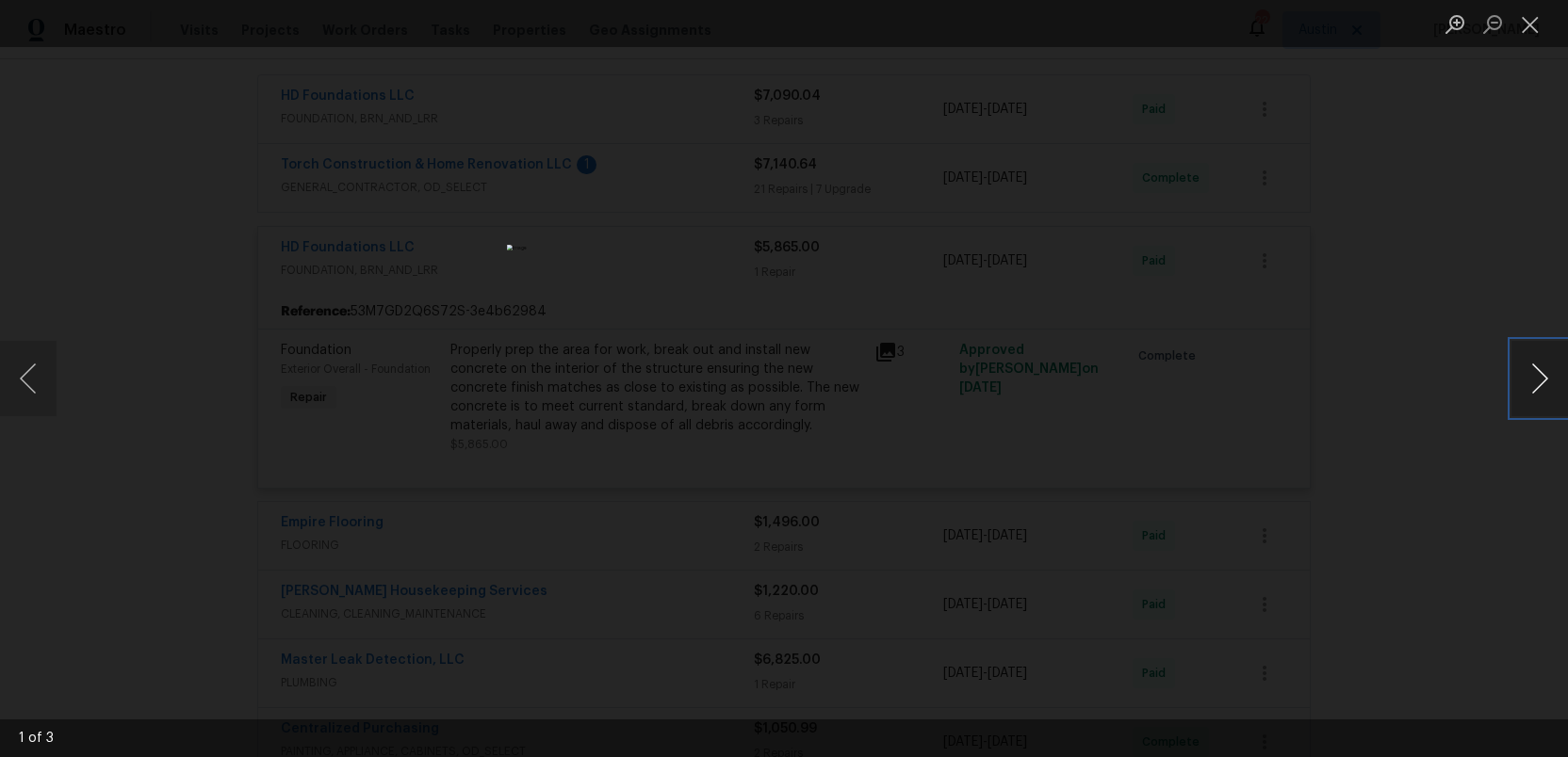
click at [1543, 379] on button "Next image" at bounding box center [1539, 378] width 56 height 75
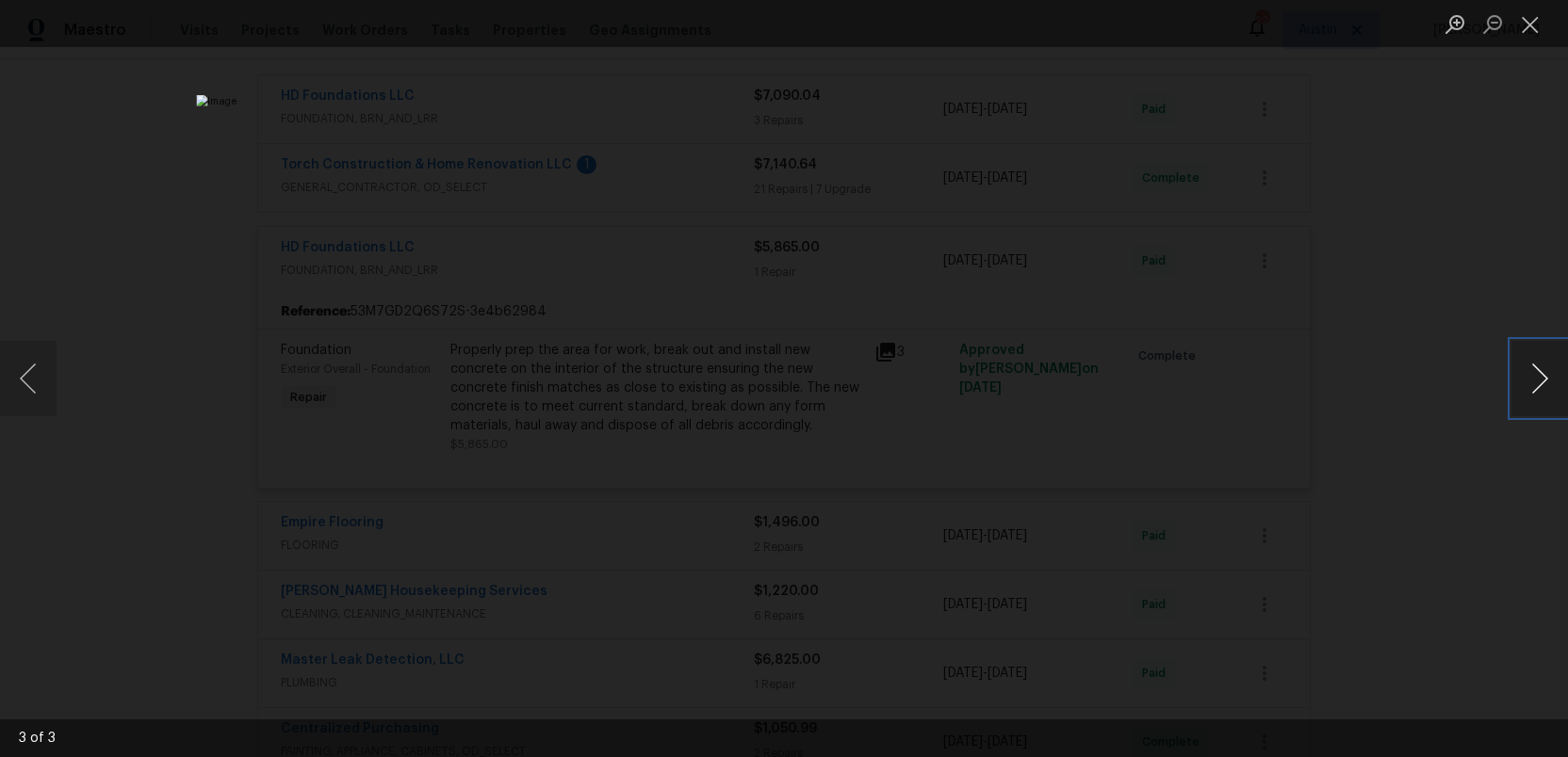
click at [1537, 391] on button "Next image" at bounding box center [1539, 378] width 56 height 75
click at [1537, 29] on button "Close lightbox" at bounding box center [1529, 24] width 38 height 33
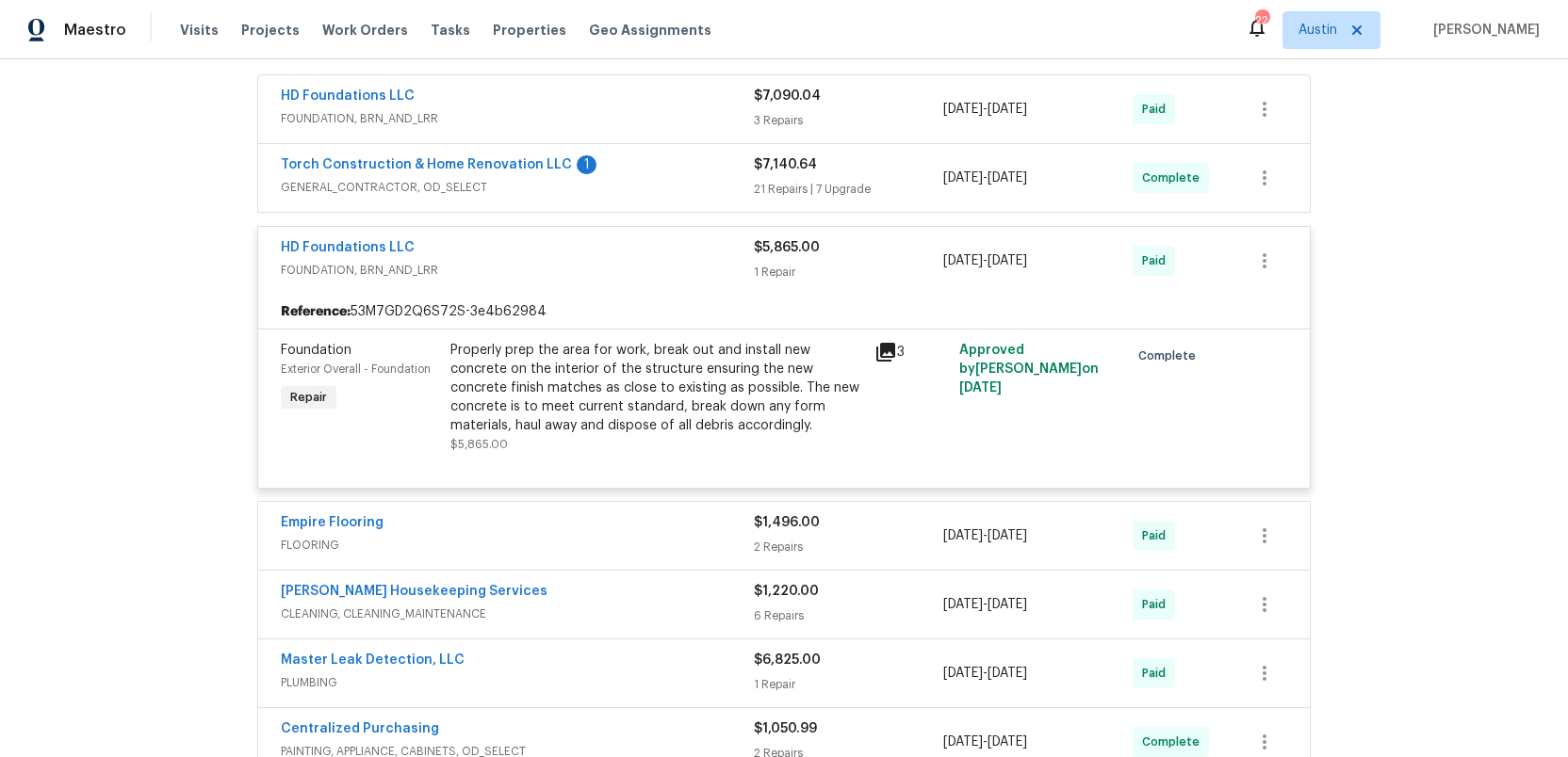
click at [676, 262] on span "FOUNDATION, BRN_AND_LRR" at bounding box center [517, 270] width 473 height 18
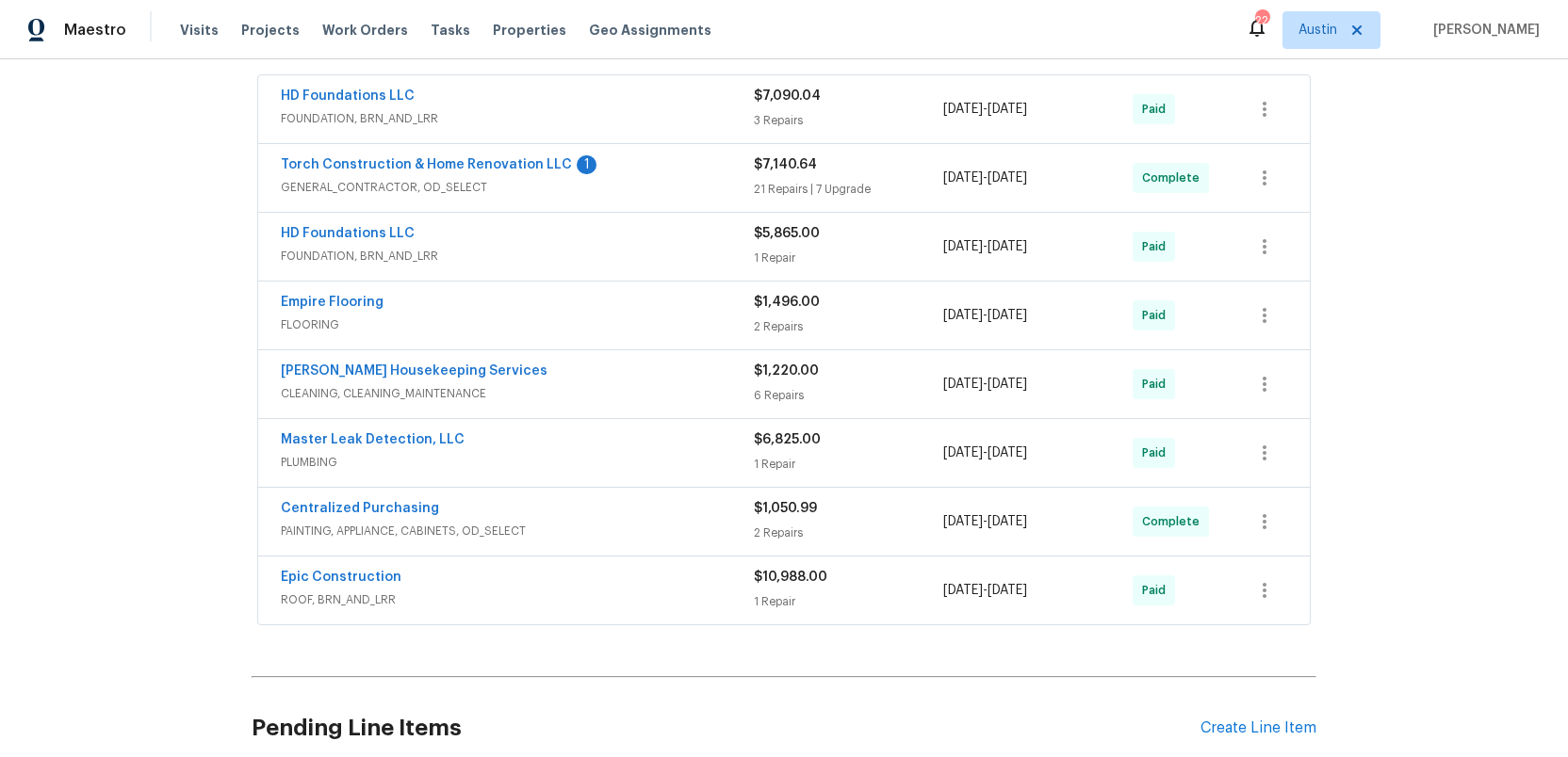
click at [683, 378] on div "[PERSON_NAME] Housekeeping Services" at bounding box center [517, 373] width 473 height 22
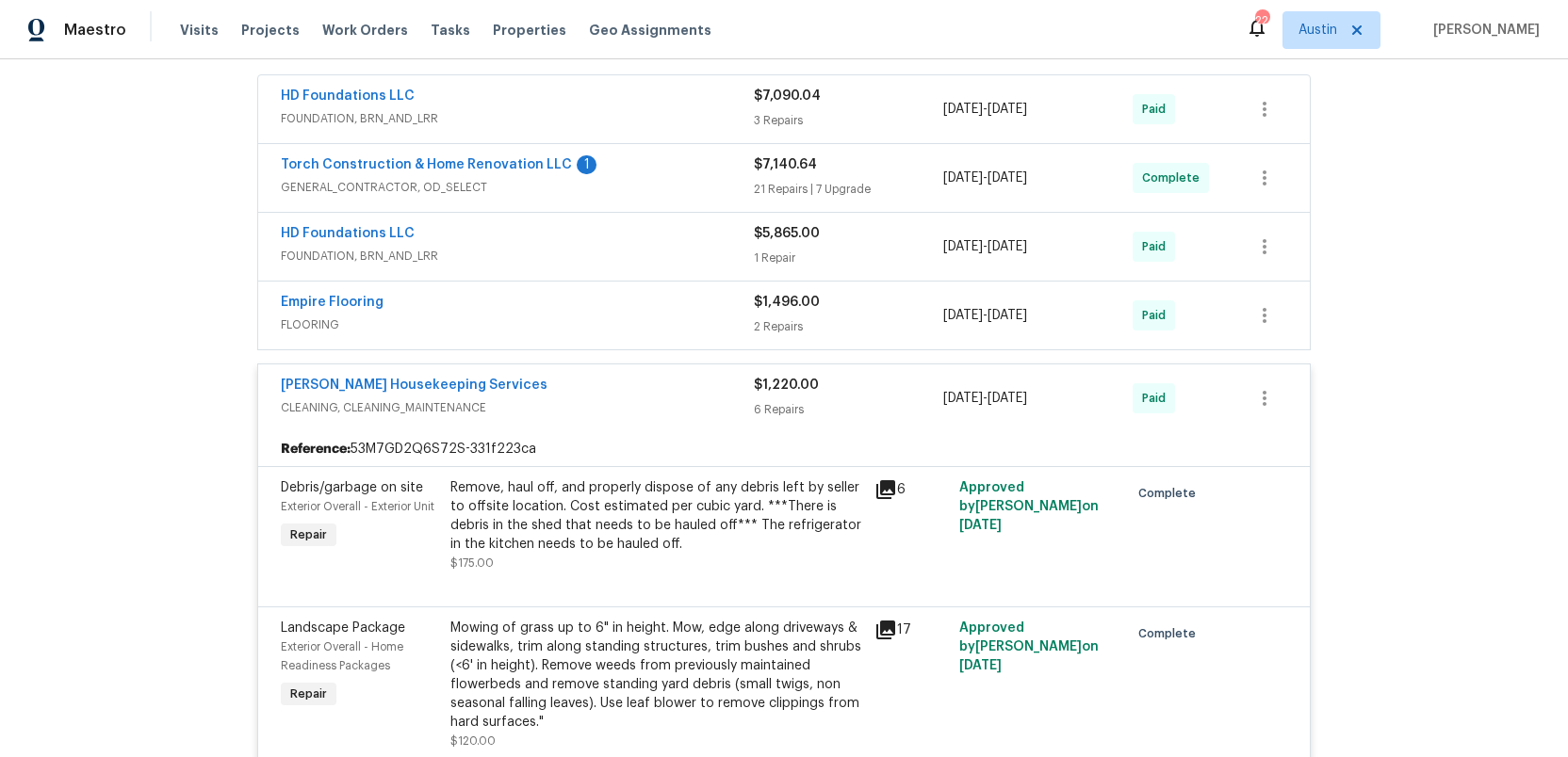
click at [571, 394] on div "[PERSON_NAME] Housekeeping Services" at bounding box center [517, 386] width 473 height 22
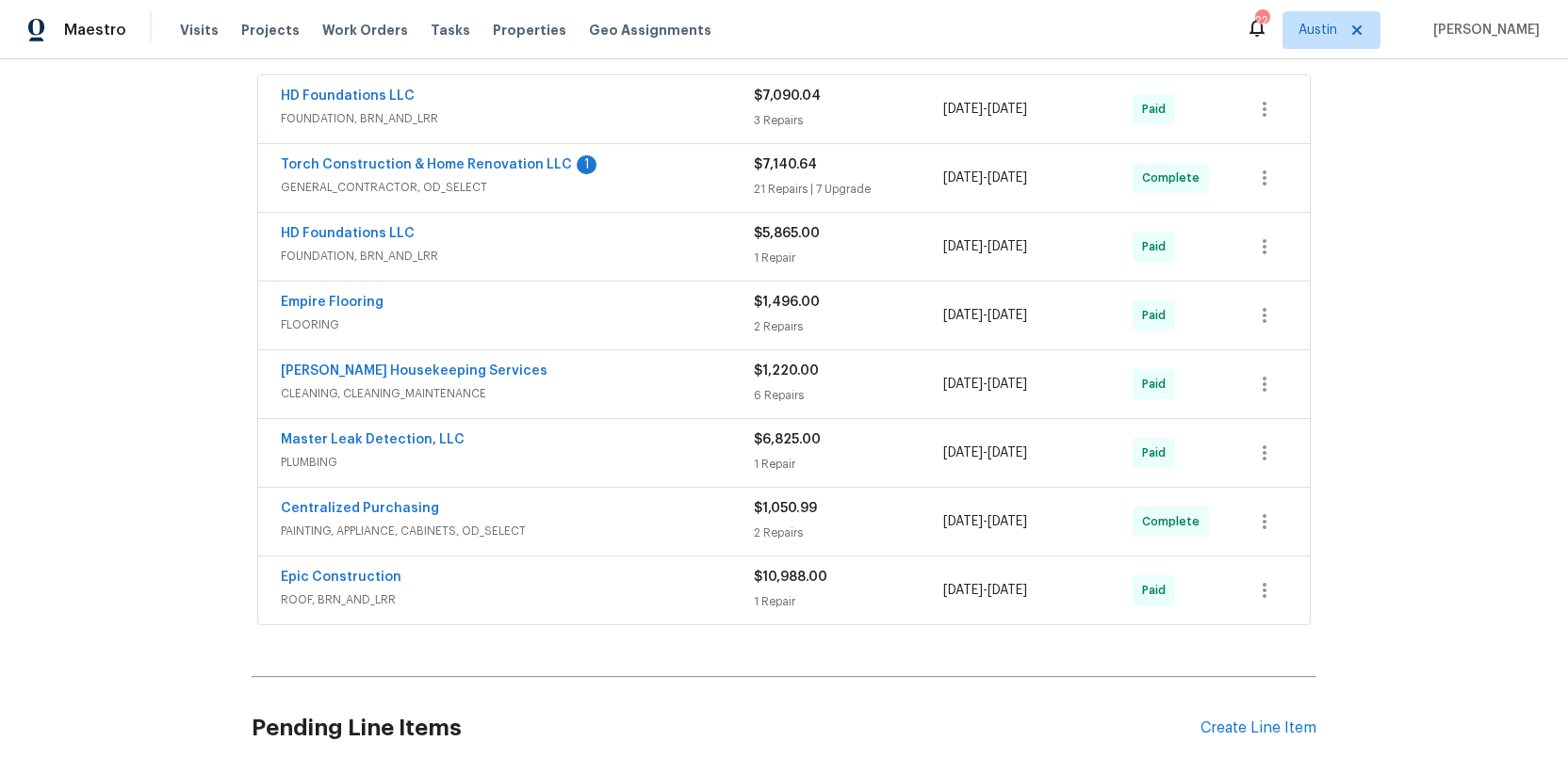
click at [612, 457] on span "PLUMBING" at bounding box center [517, 462] width 473 height 18
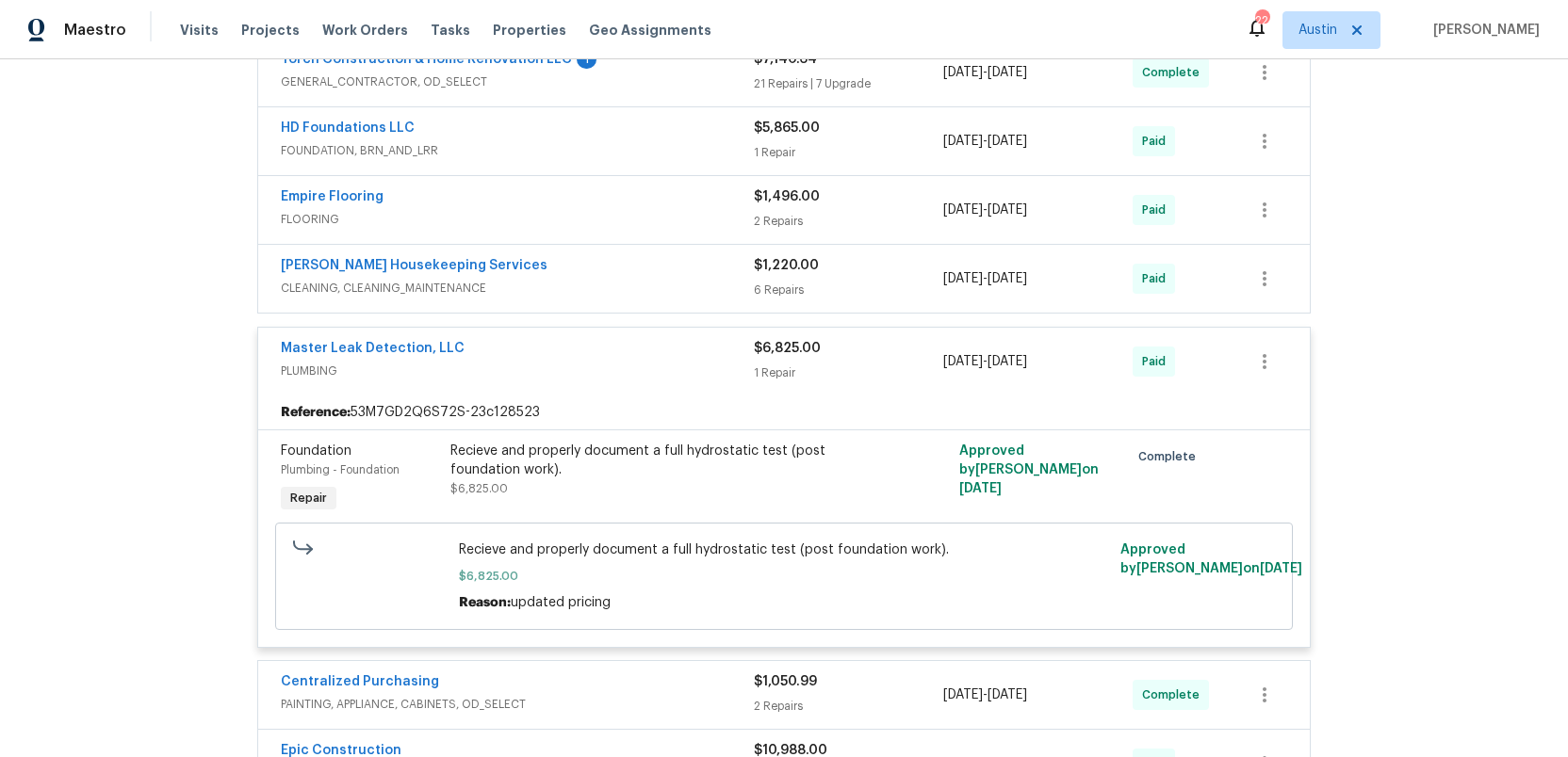
scroll to position [706, 0]
click at [397, 343] on link "Master Leak Detection, LLC" at bounding box center [372, 347] width 184 height 14
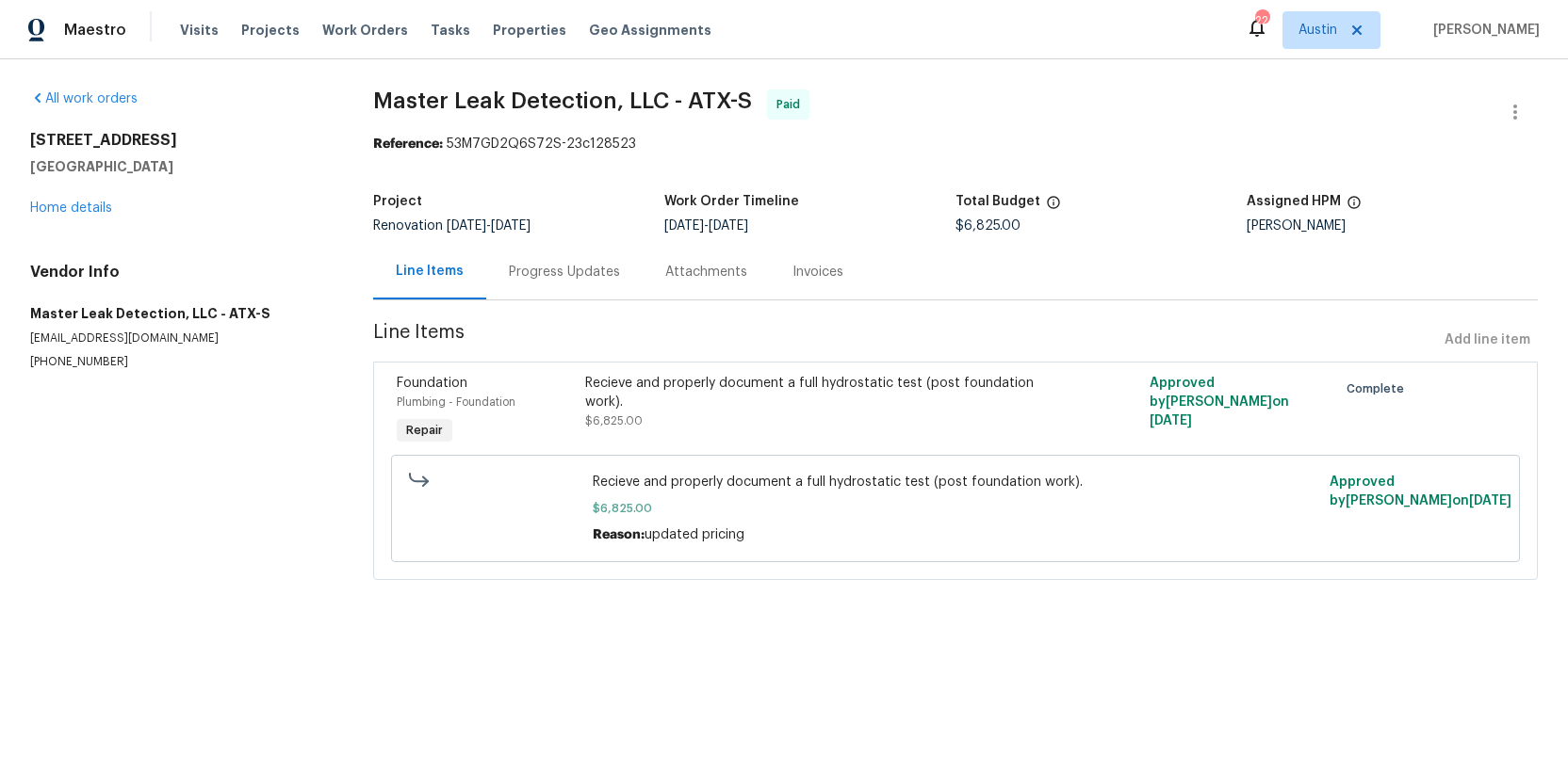
click at [686, 273] on div "Attachments" at bounding box center [706, 271] width 82 height 18
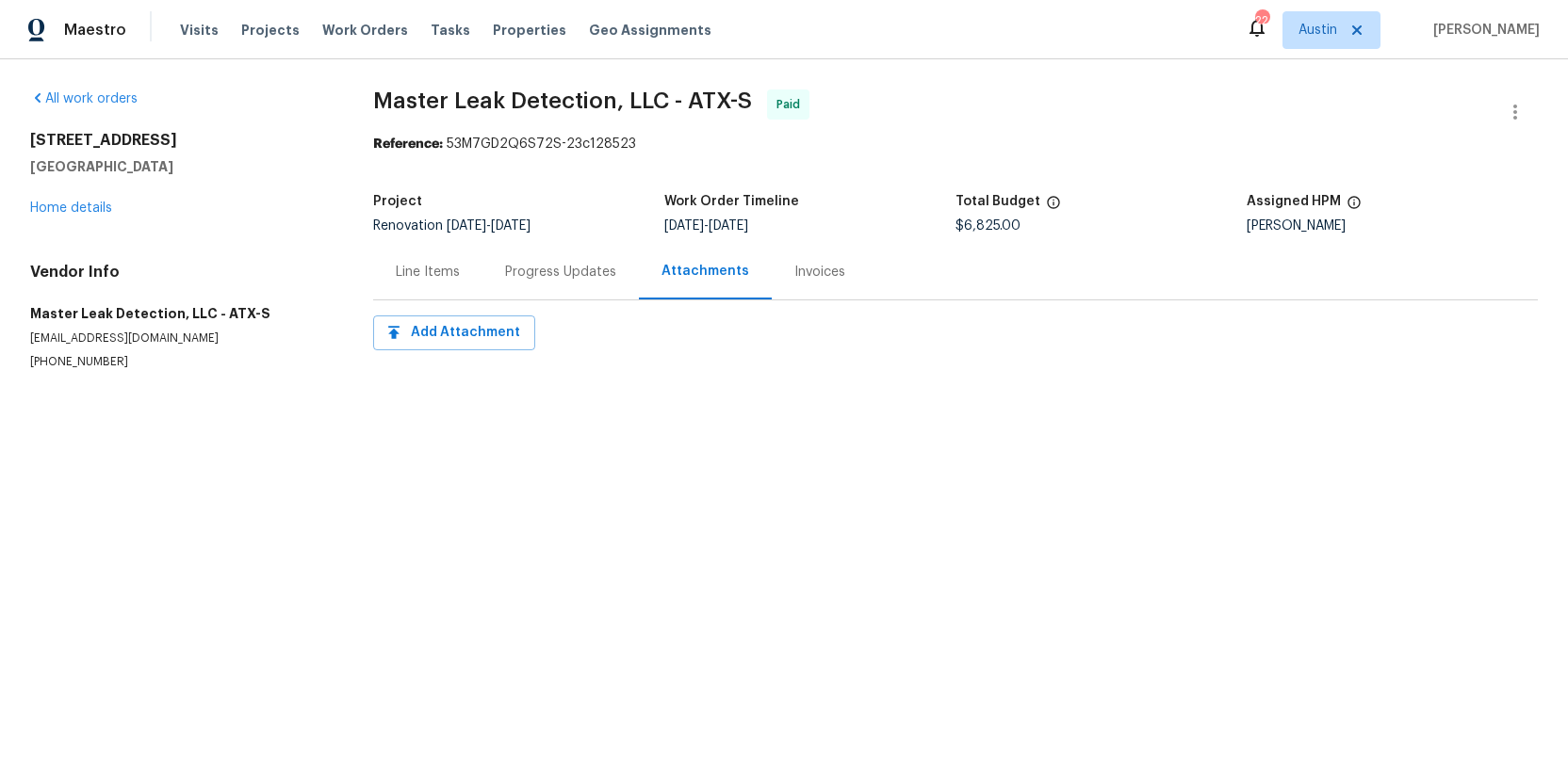
click at [513, 275] on div "Progress Updates" at bounding box center [561, 271] width 111 height 18
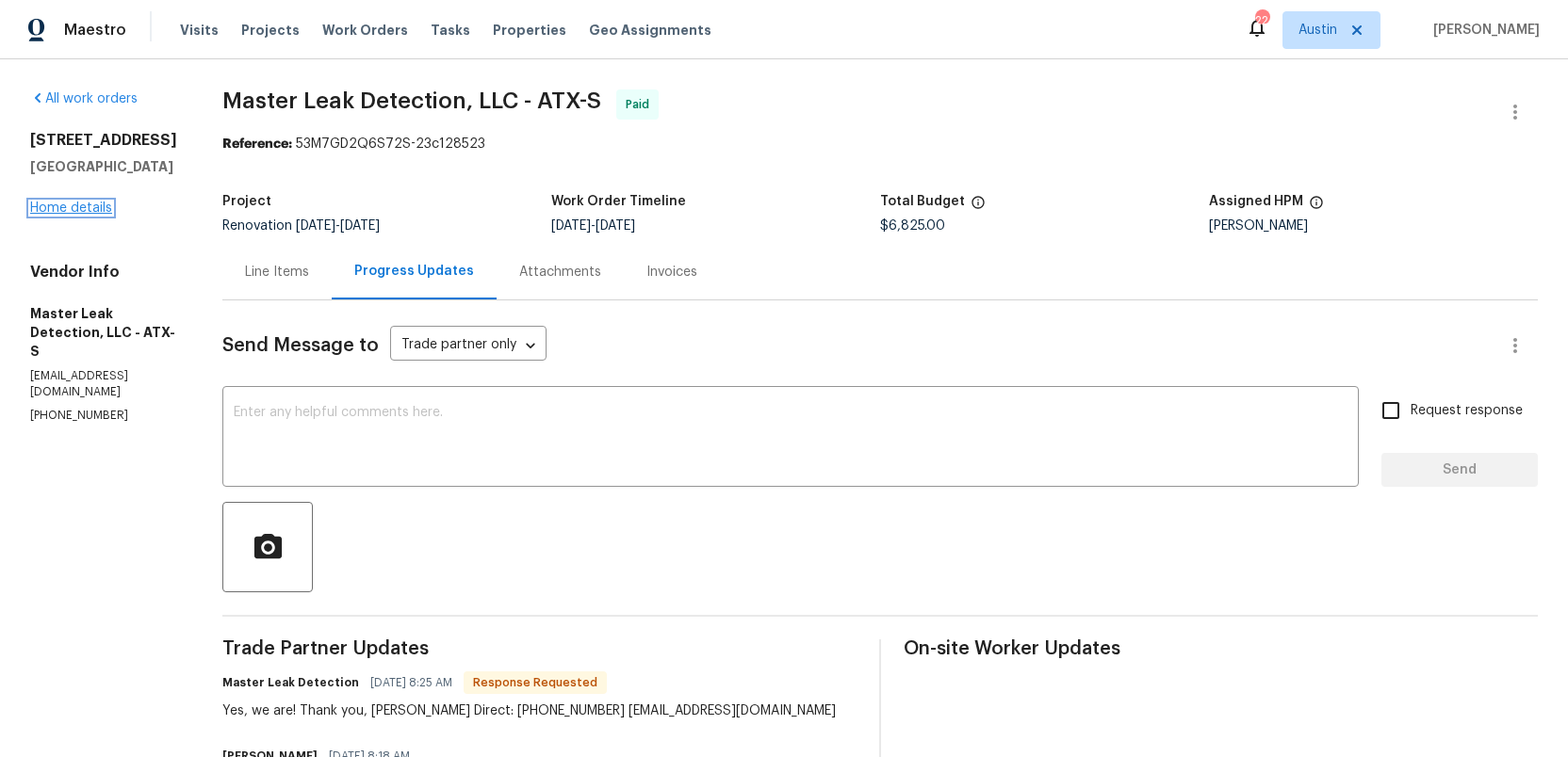
click at [69, 209] on link "Home details" at bounding box center [71, 208] width 82 height 14
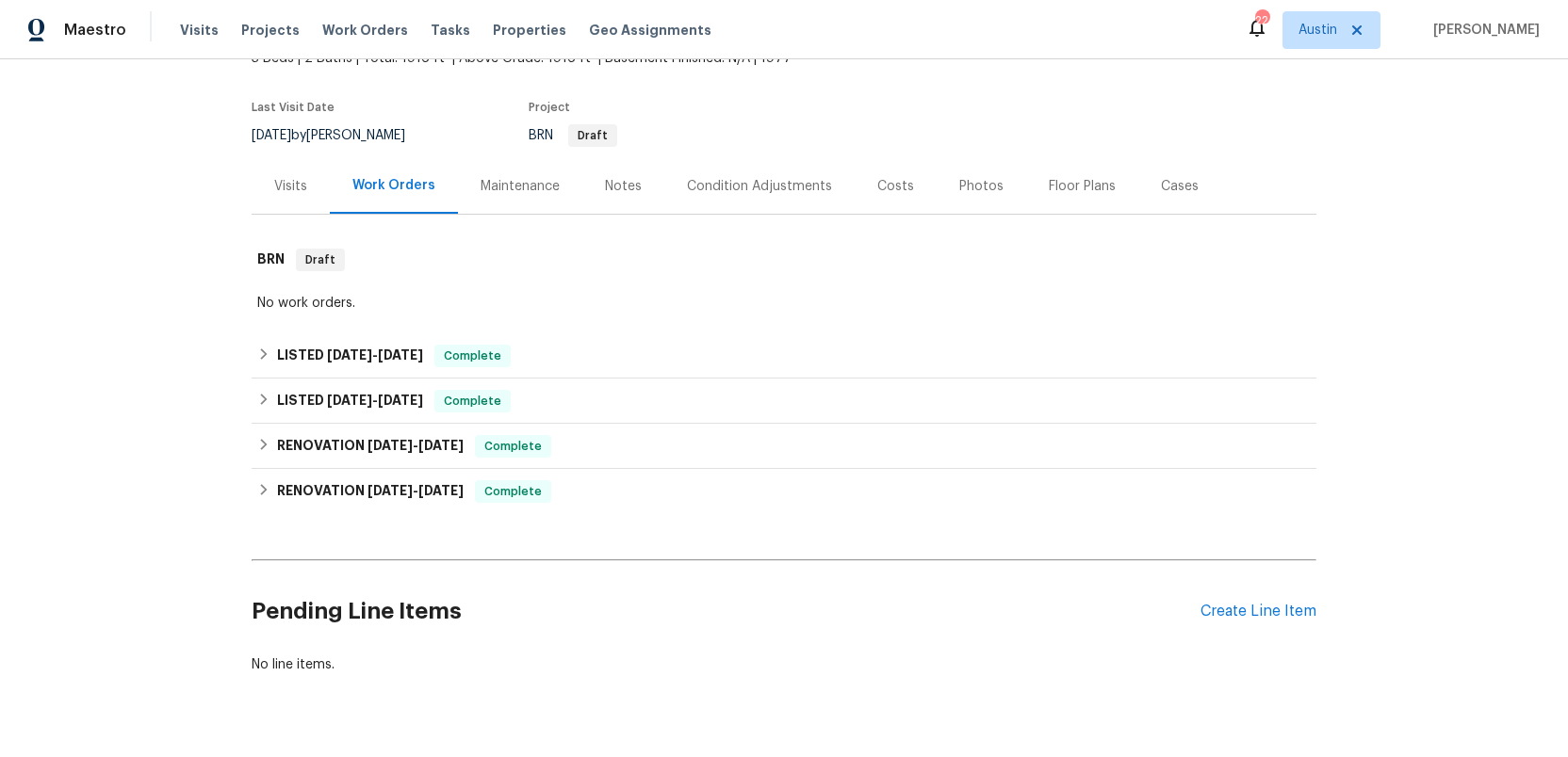
scroll to position [172, 0]
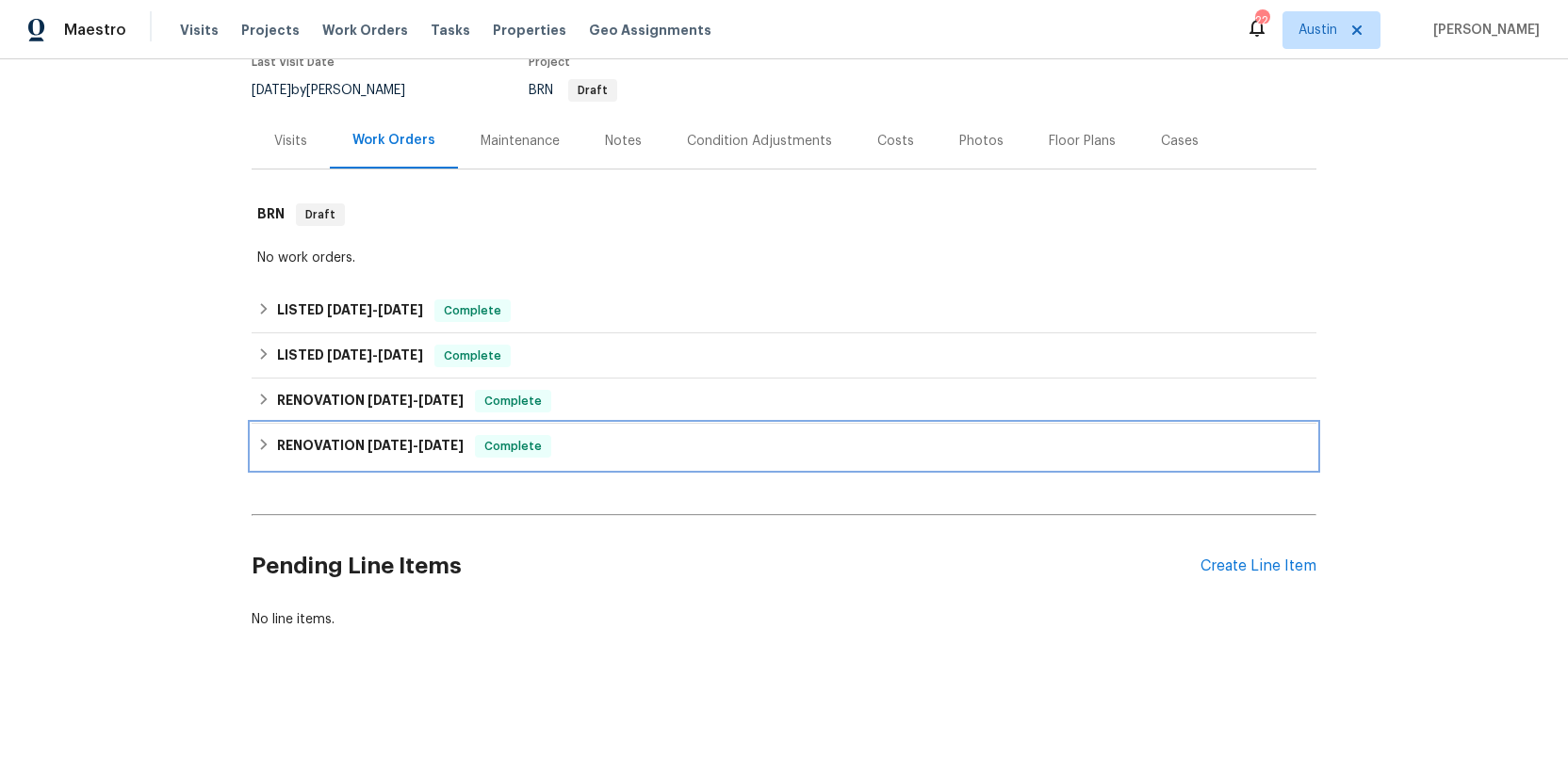
click at [308, 438] on h6 "RENOVATION [DATE] - [DATE]" at bounding box center [371, 446] width 187 height 22
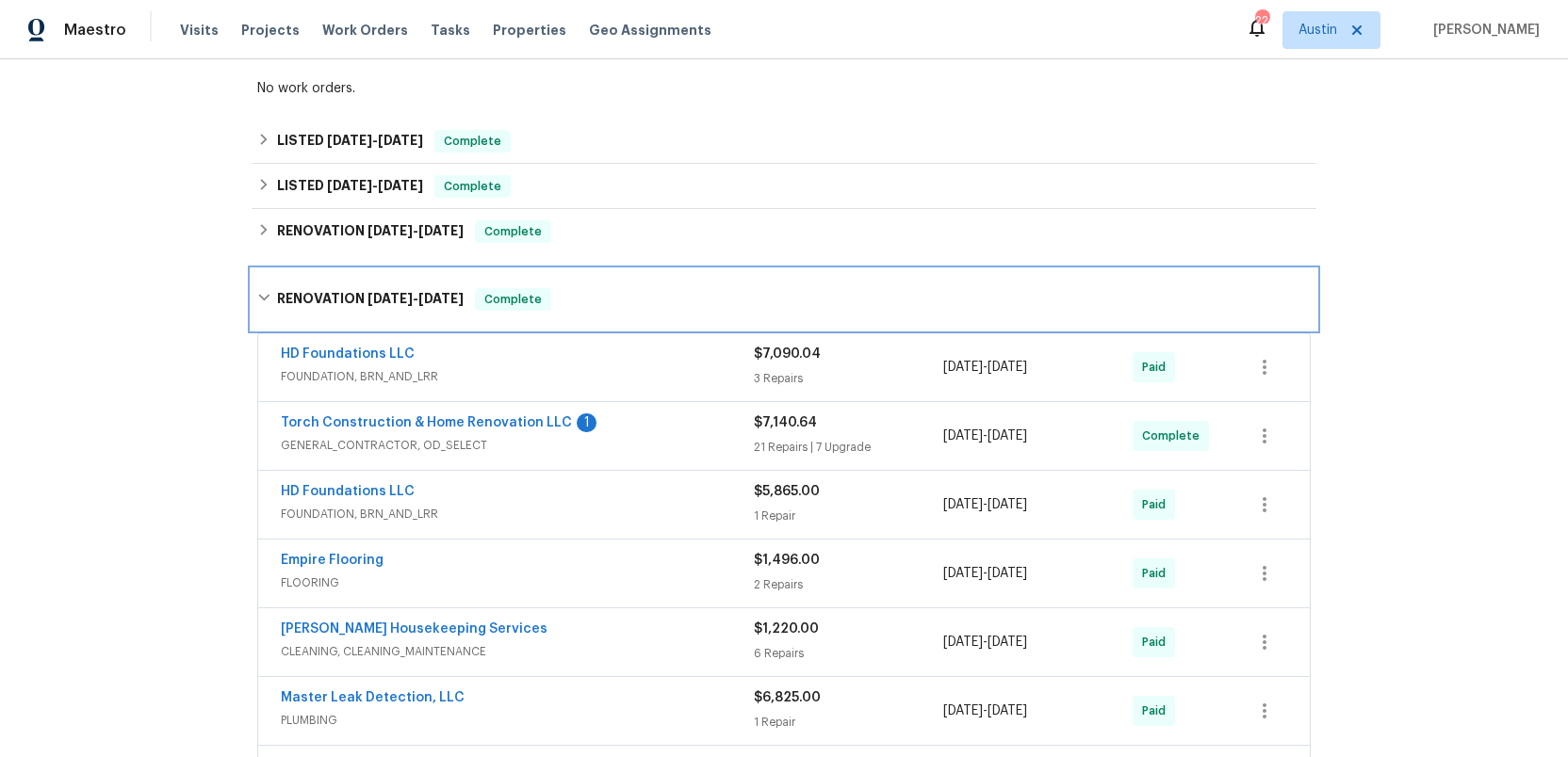
scroll to position [191, 0]
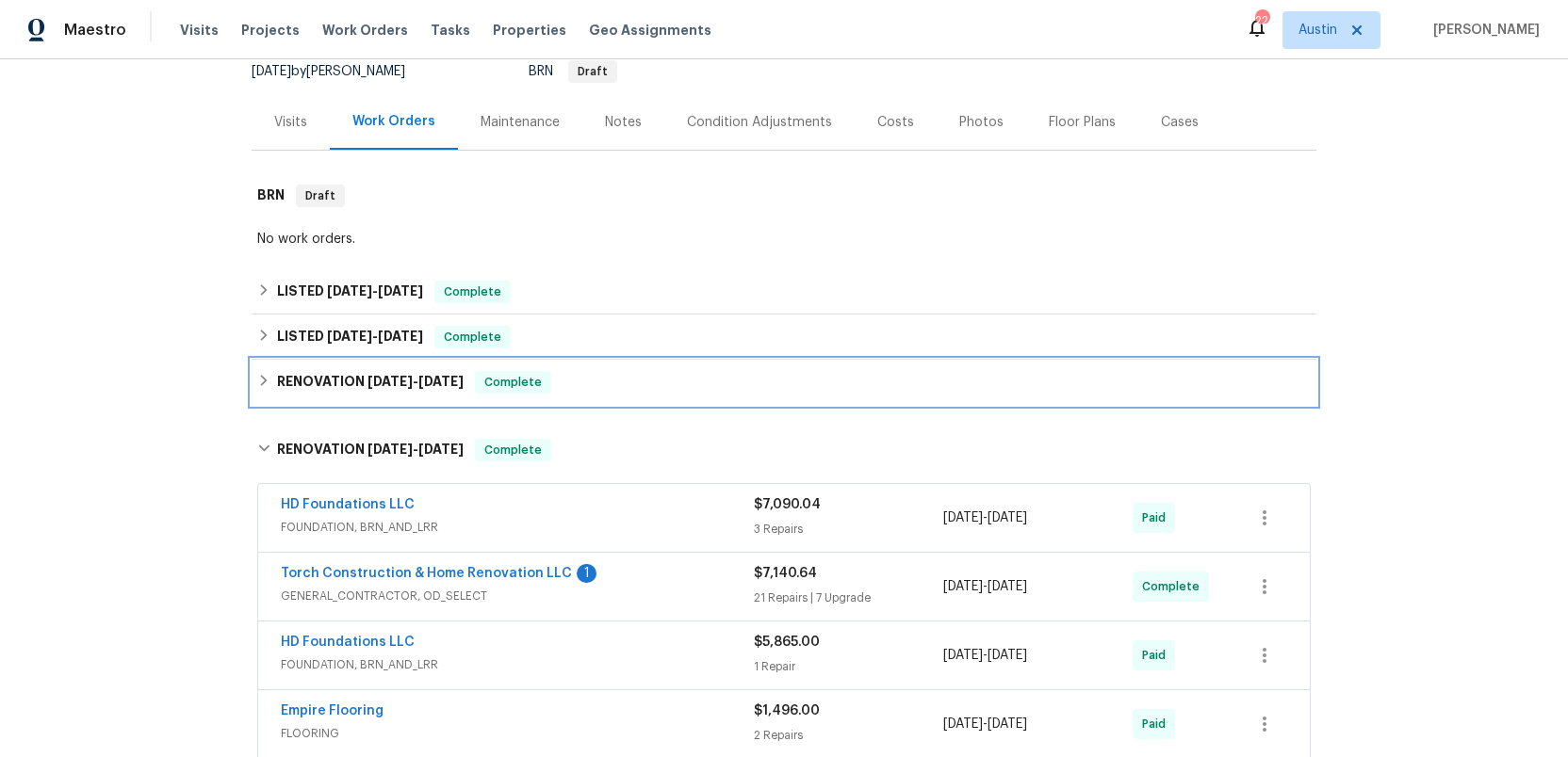
click at [350, 374] on h6 "RENOVATION [DATE] - [DATE]" at bounding box center [371, 381] width 187 height 22
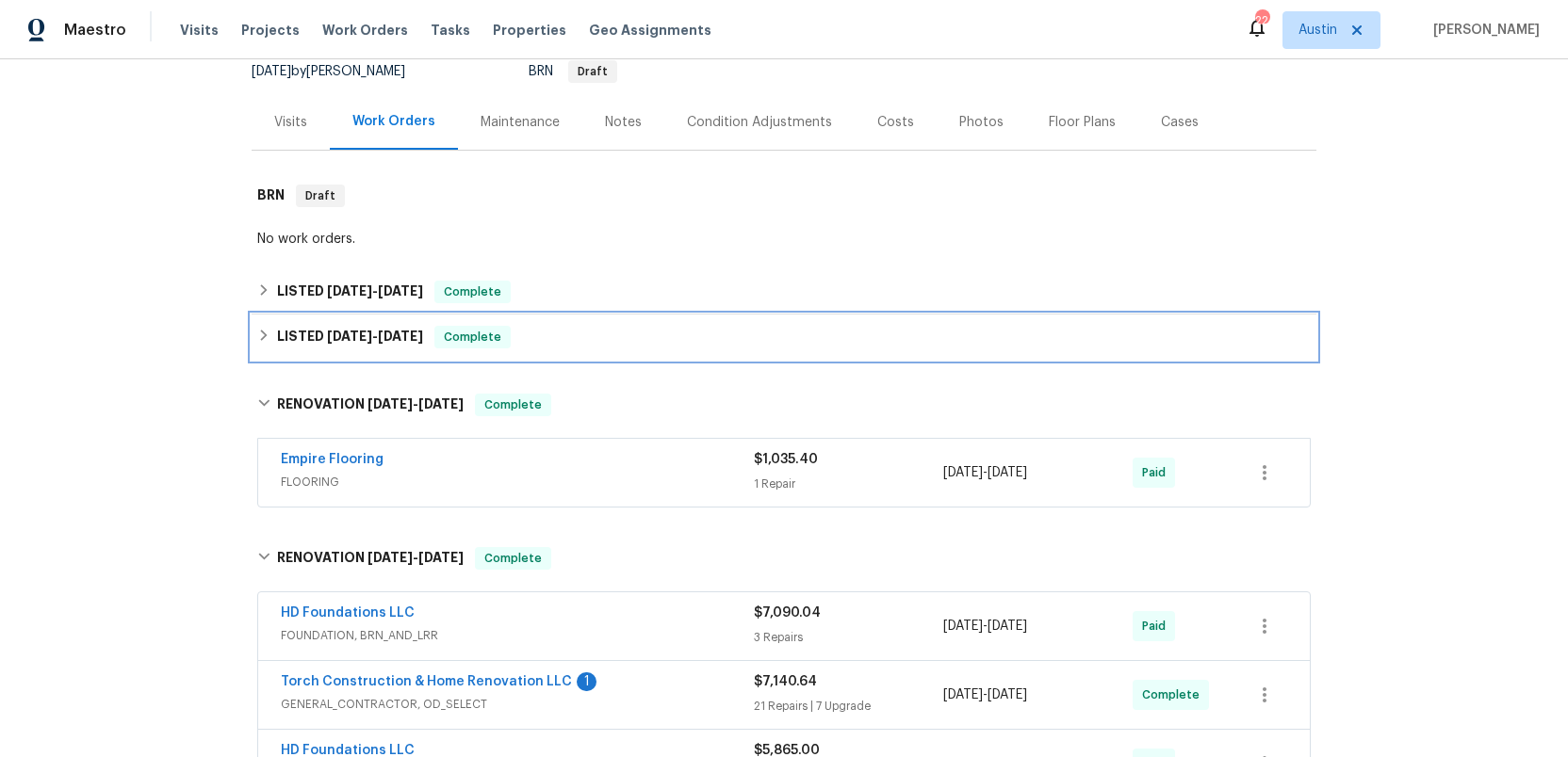
click at [350, 337] on span "[DATE]" at bounding box center [349, 337] width 45 height 14
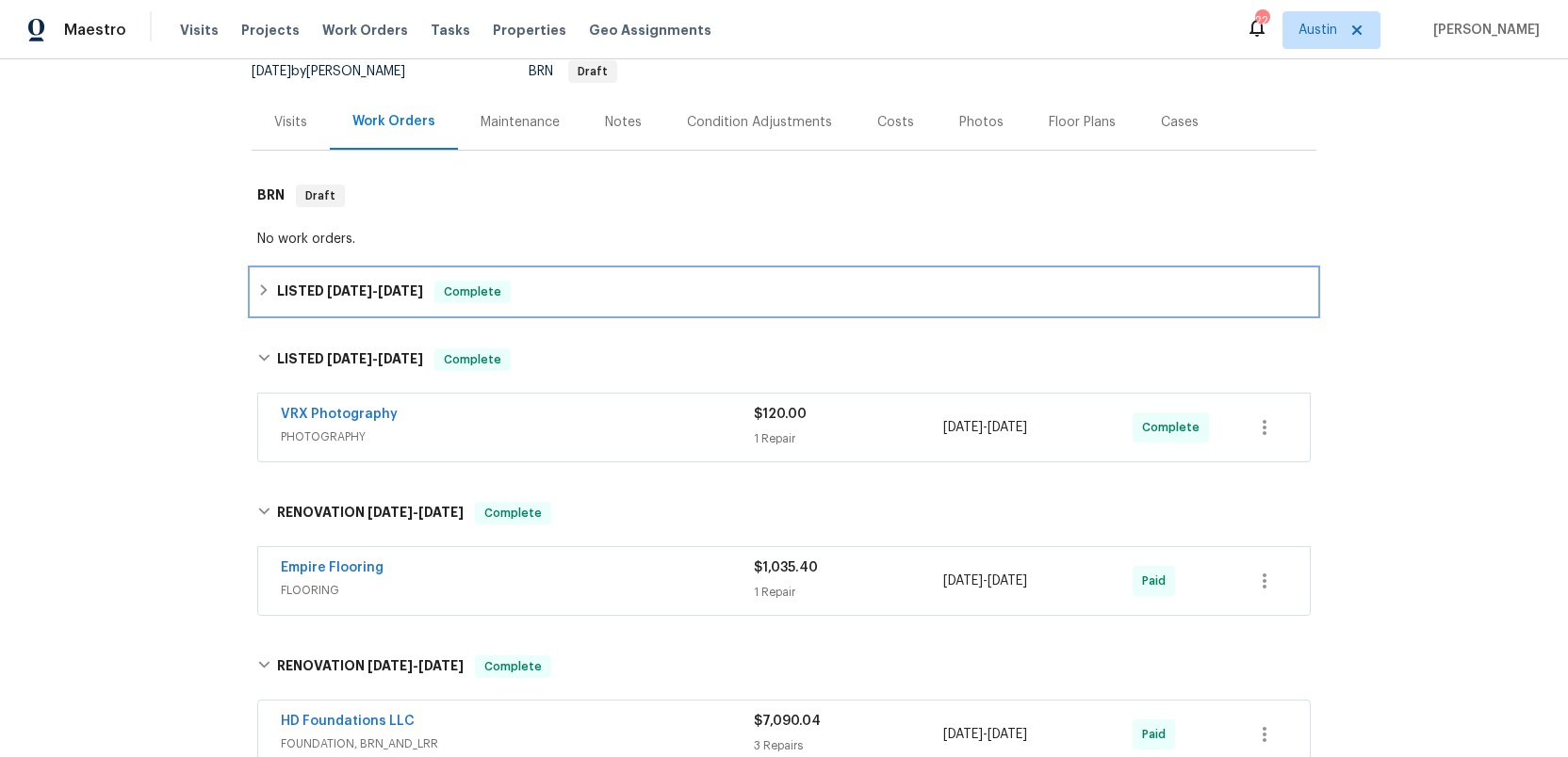
click at [345, 284] on span "[DATE]" at bounding box center [349, 291] width 45 height 14
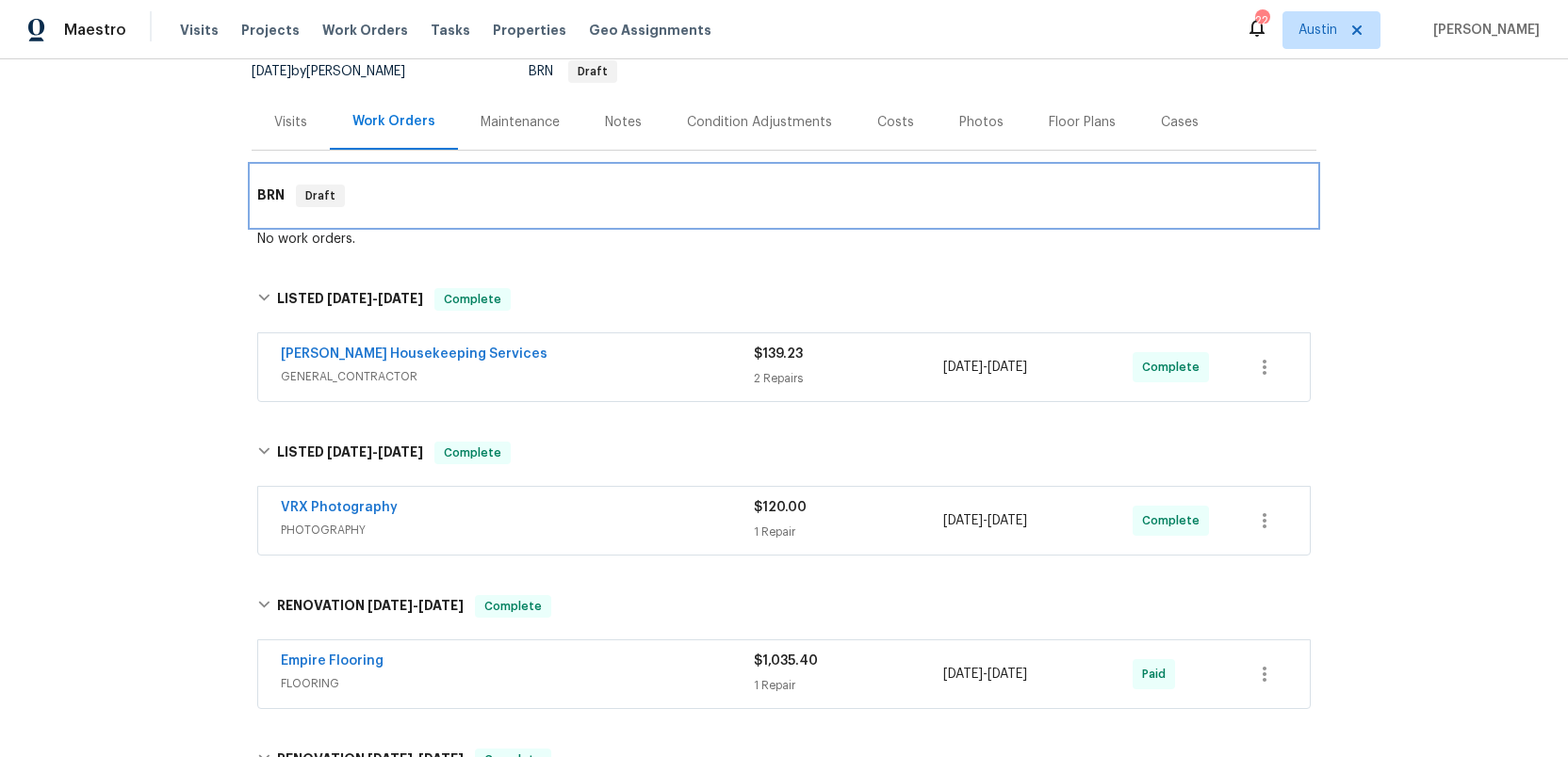
click at [617, 220] on div "BRN Draft" at bounding box center [784, 196] width 1065 height 60
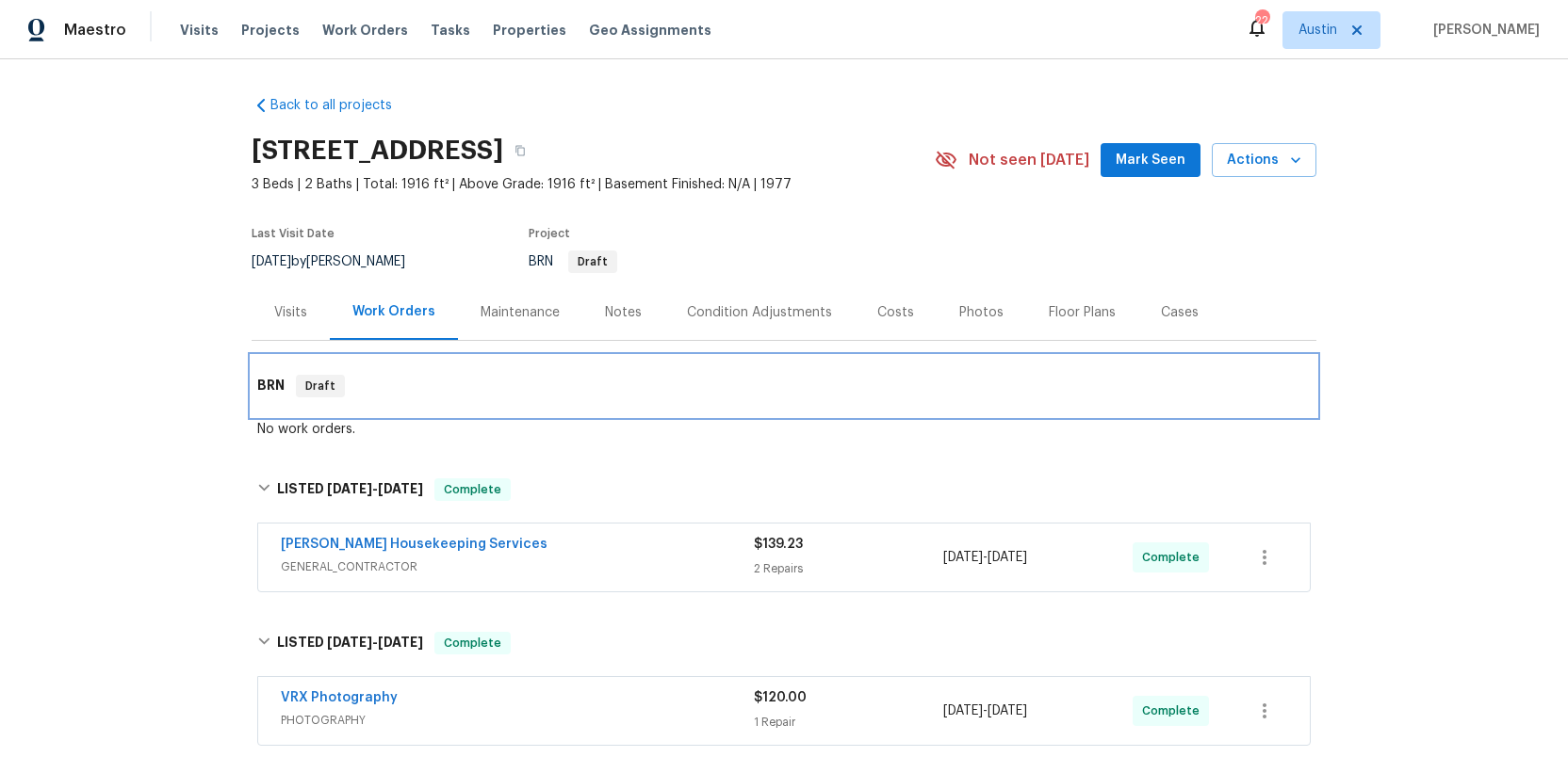
scroll to position [0, 0]
